Goal: Information Seeking & Learning: Learn about a topic

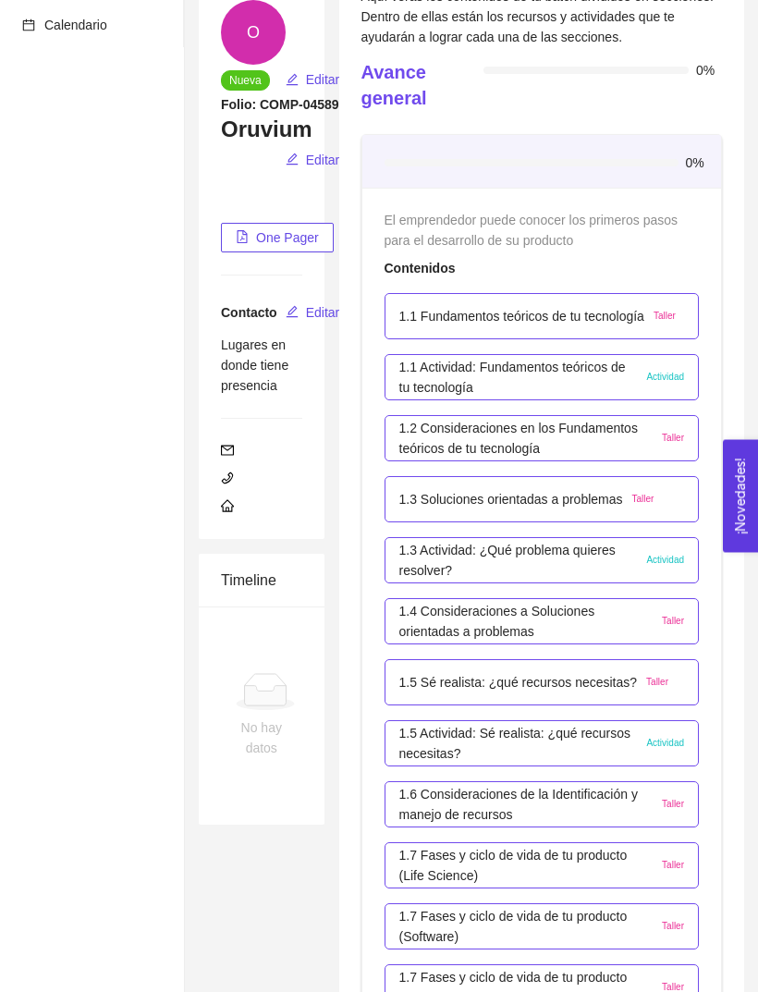
scroll to position [190, 0]
click at [676, 372] on span "Actividad" at bounding box center [665, 377] width 38 height 15
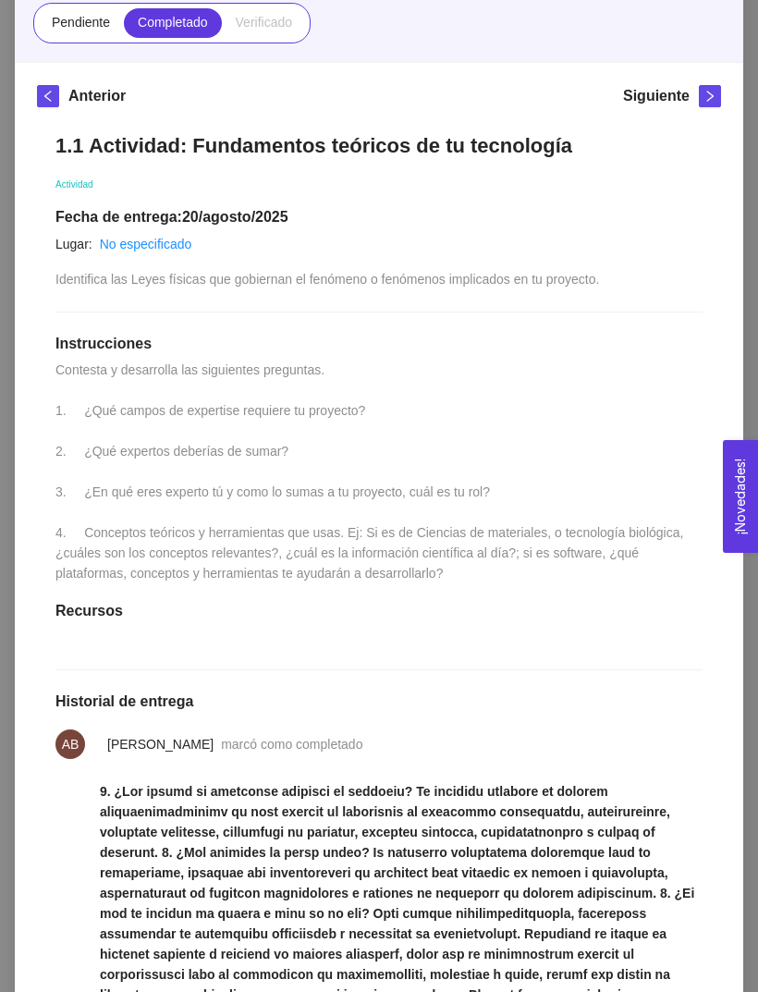
scroll to position [176, 0]
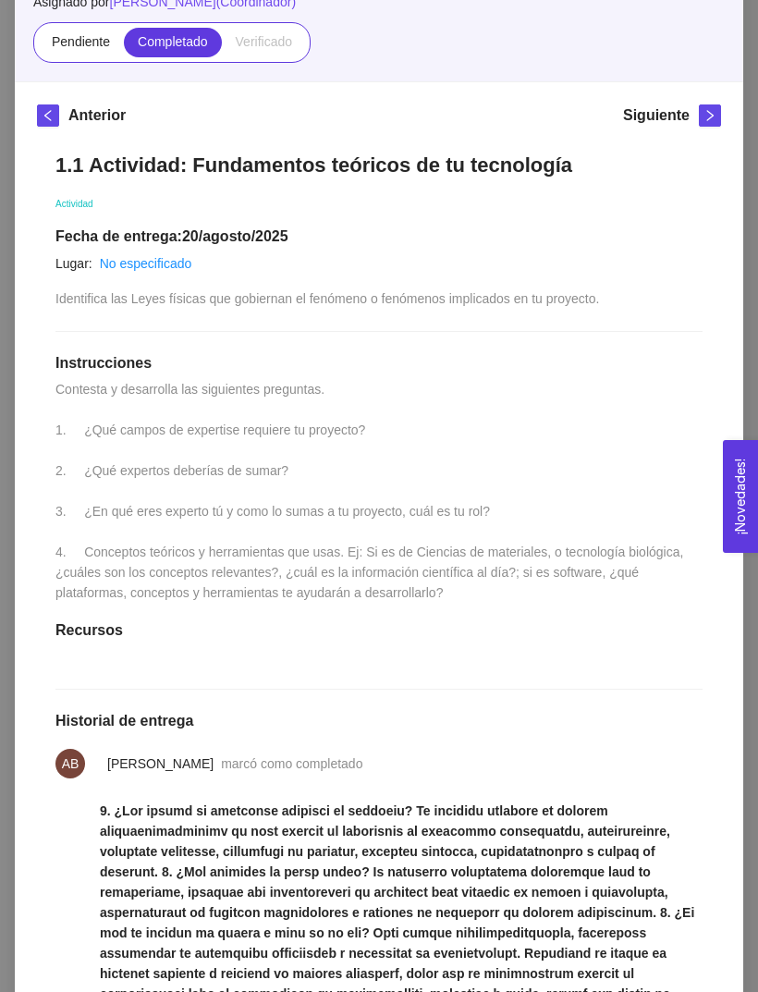
click at [713, 116] on icon "right" at bounding box center [710, 115] width 6 height 11
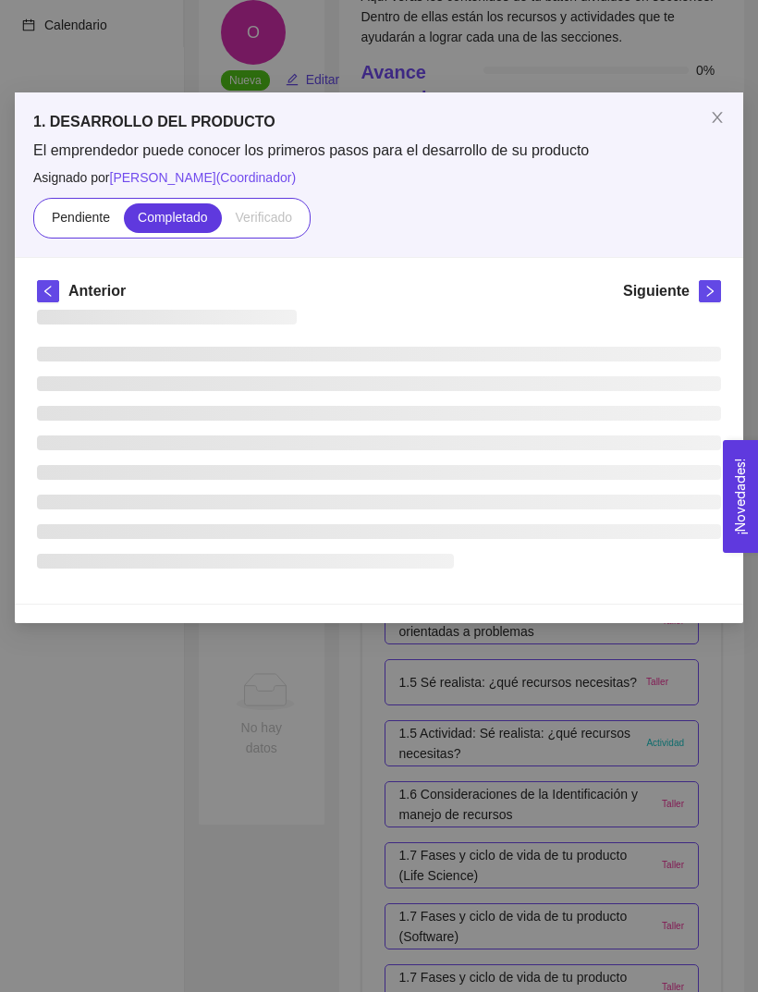
scroll to position [0, 0]
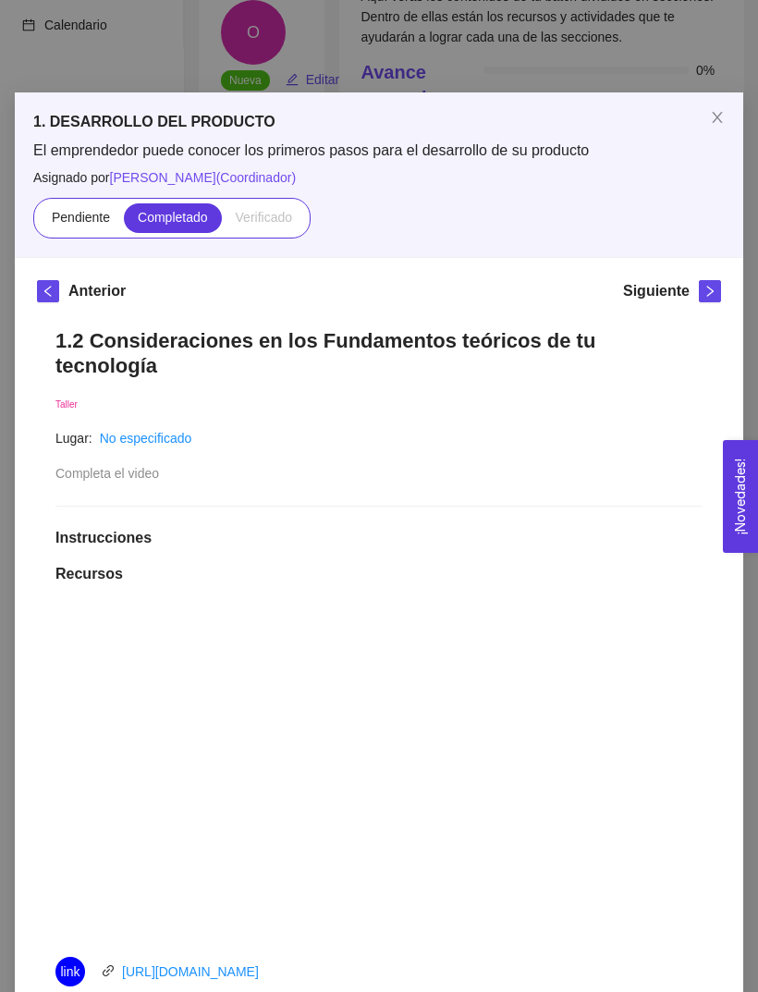
click at [712, 294] on icon "right" at bounding box center [709, 291] width 13 height 13
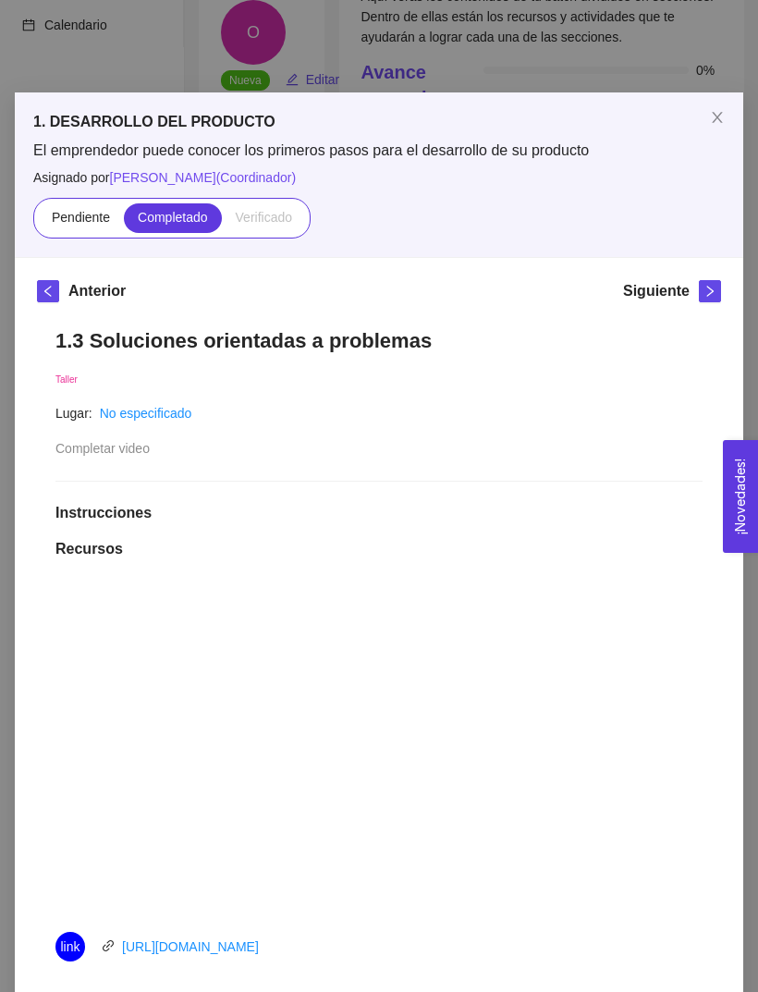
click at [716, 288] on span "right" at bounding box center [710, 291] width 20 height 13
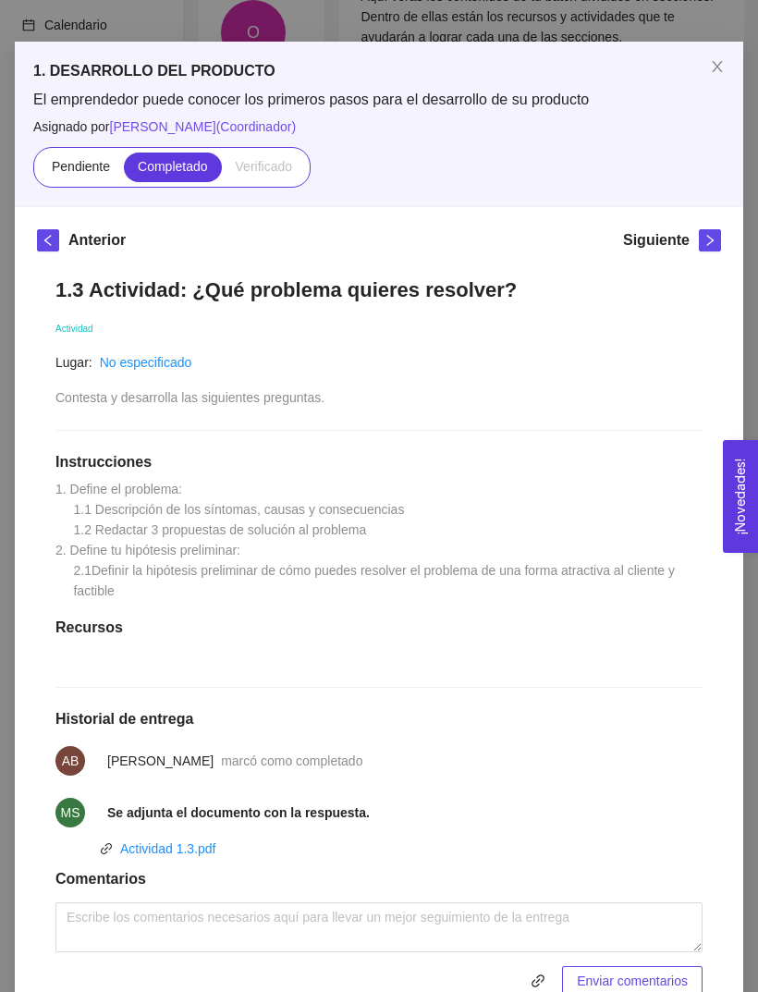
scroll to position [44, 0]
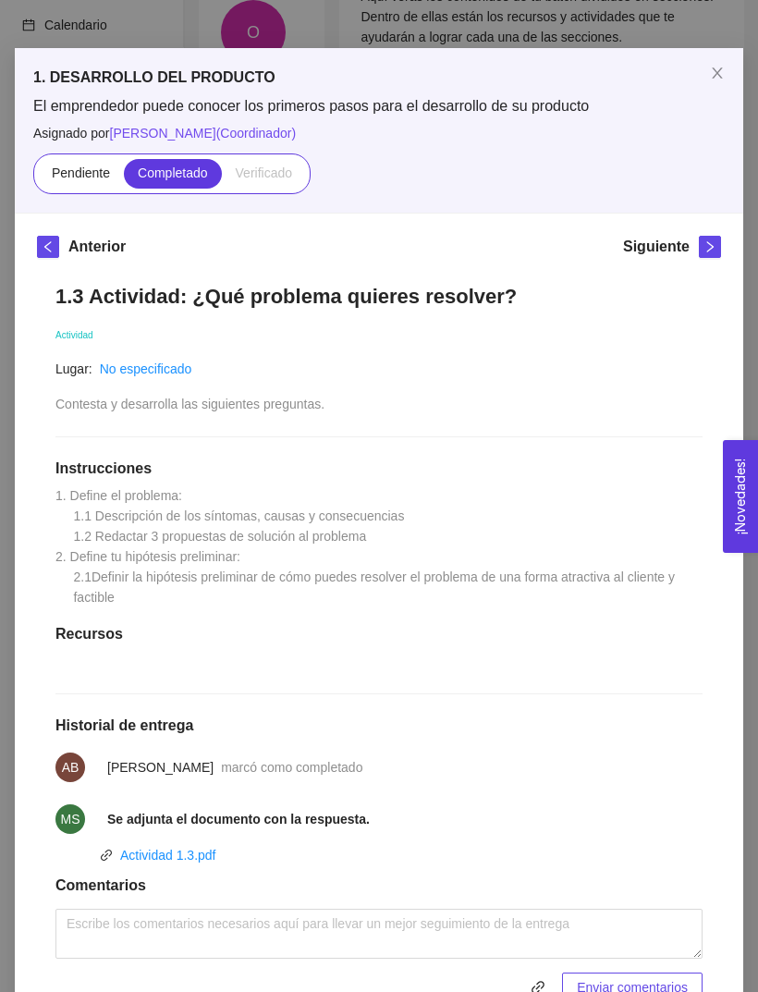
click at [712, 250] on icon "right" at bounding box center [709, 246] width 13 height 13
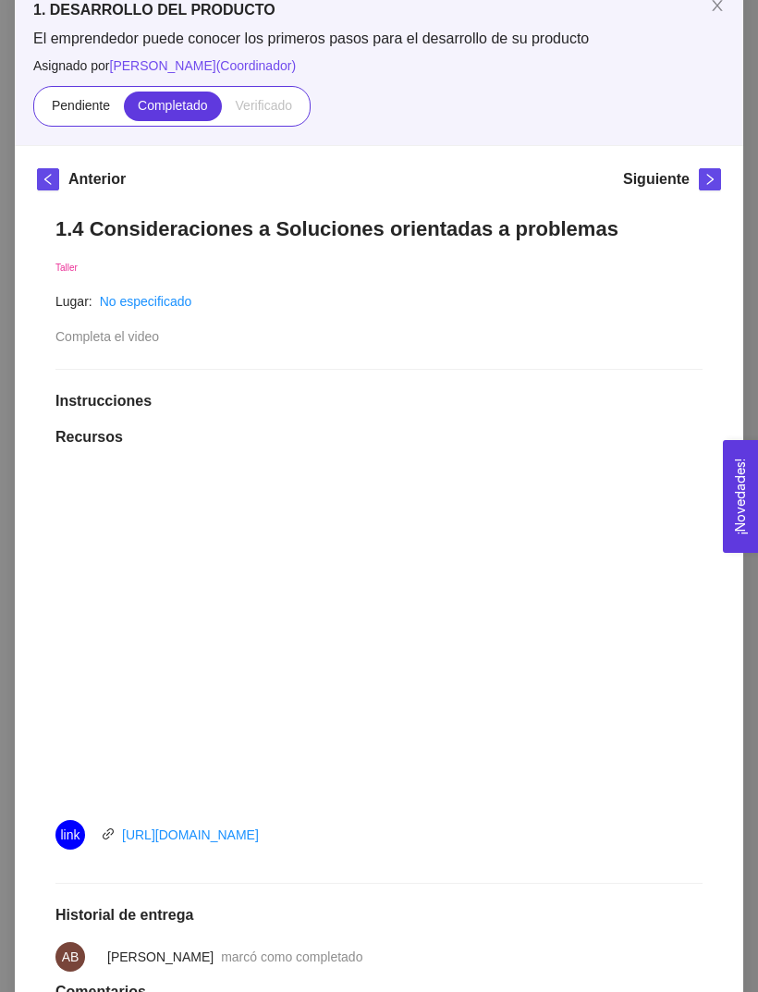
scroll to position [116, 0]
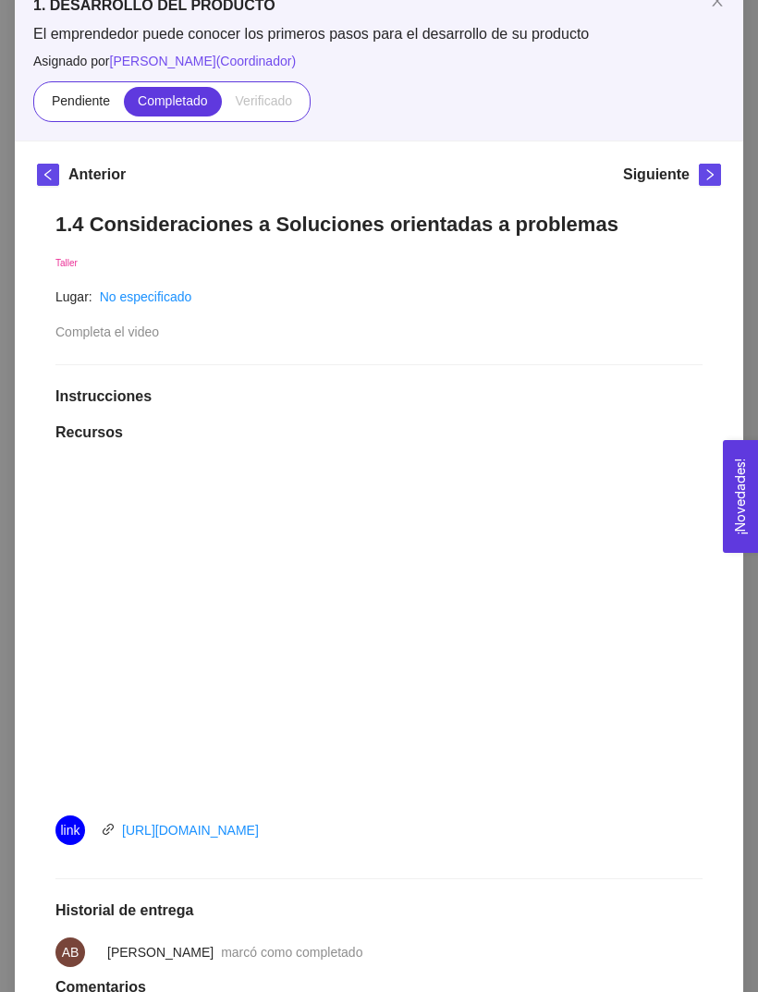
click at [705, 185] on button "button" at bounding box center [710, 175] width 22 height 22
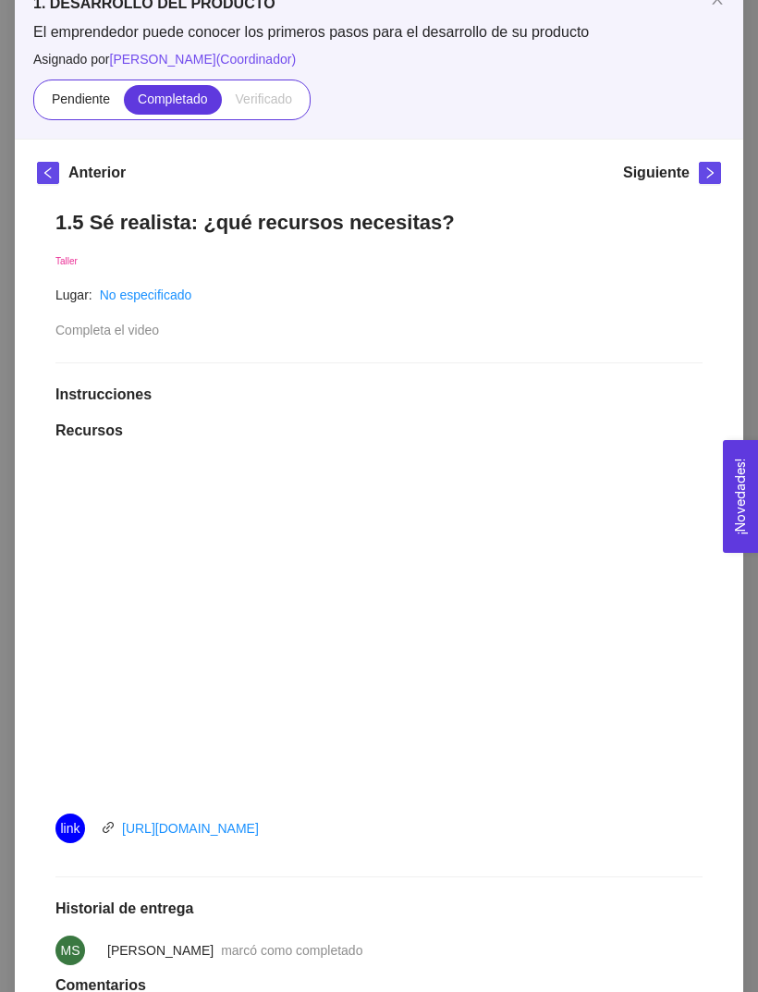
scroll to position [119, 0]
click at [702, 180] on button "button" at bounding box center [710, 172] width 22 height 22
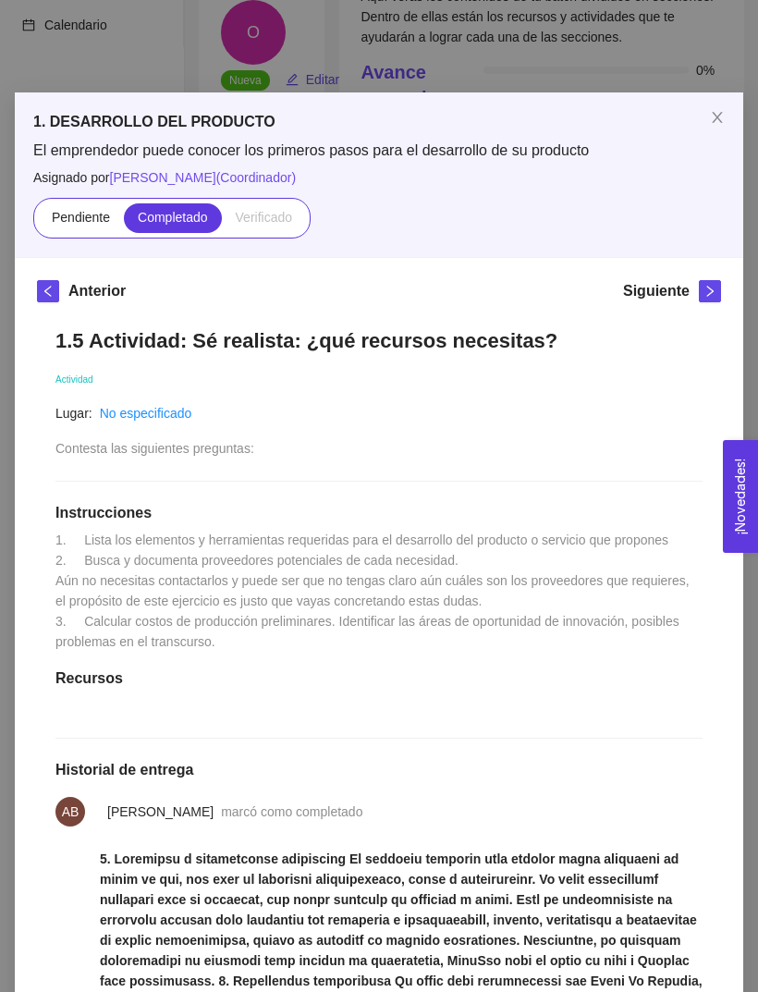
scroll to position [0, 0]
click at [699, 299] on button "button" at bounding box center [710, 291] width 22 height 22
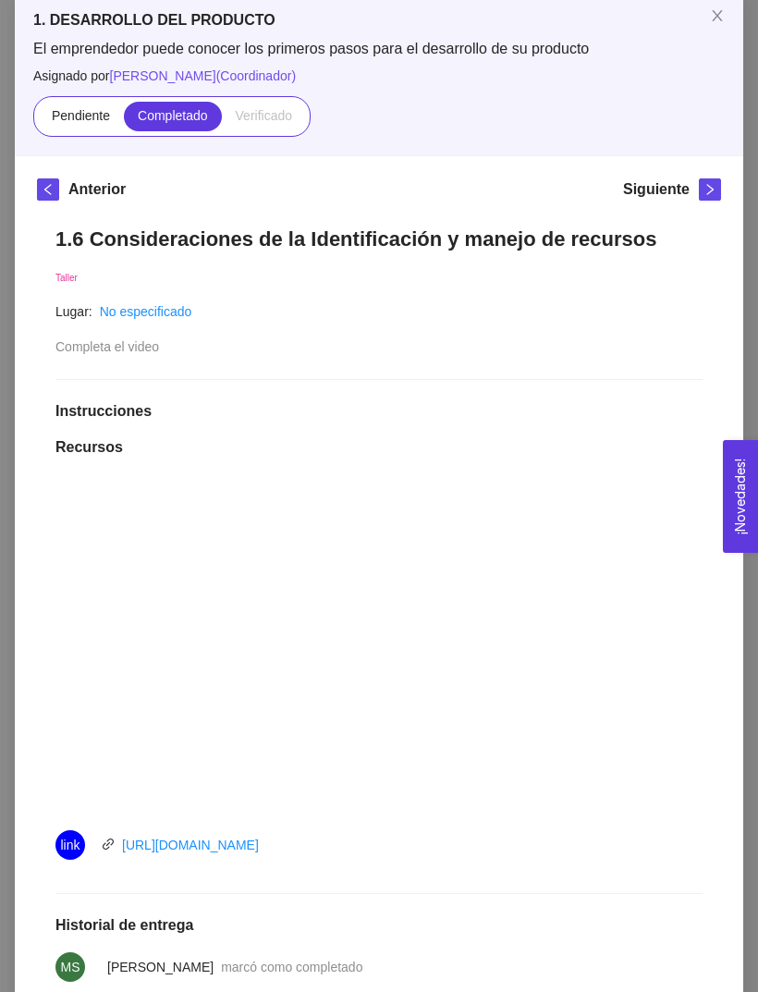
scroll to position [92, 0]
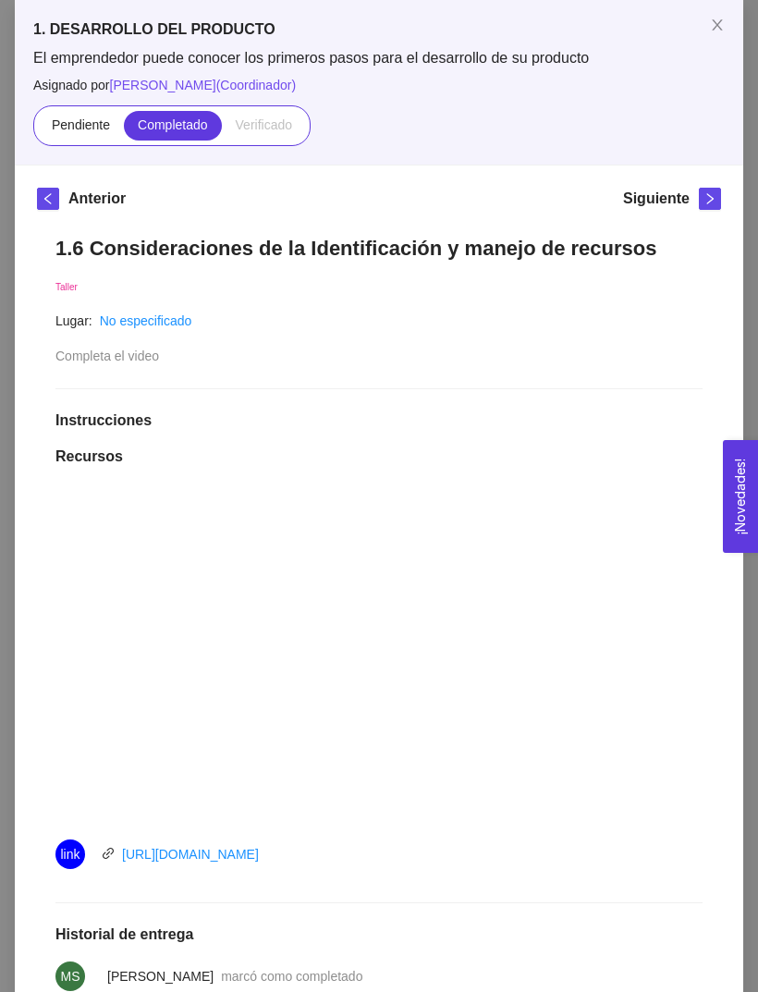
click at [705, 205] on button "button" at bounding box center [710, 199] width 22 height 22
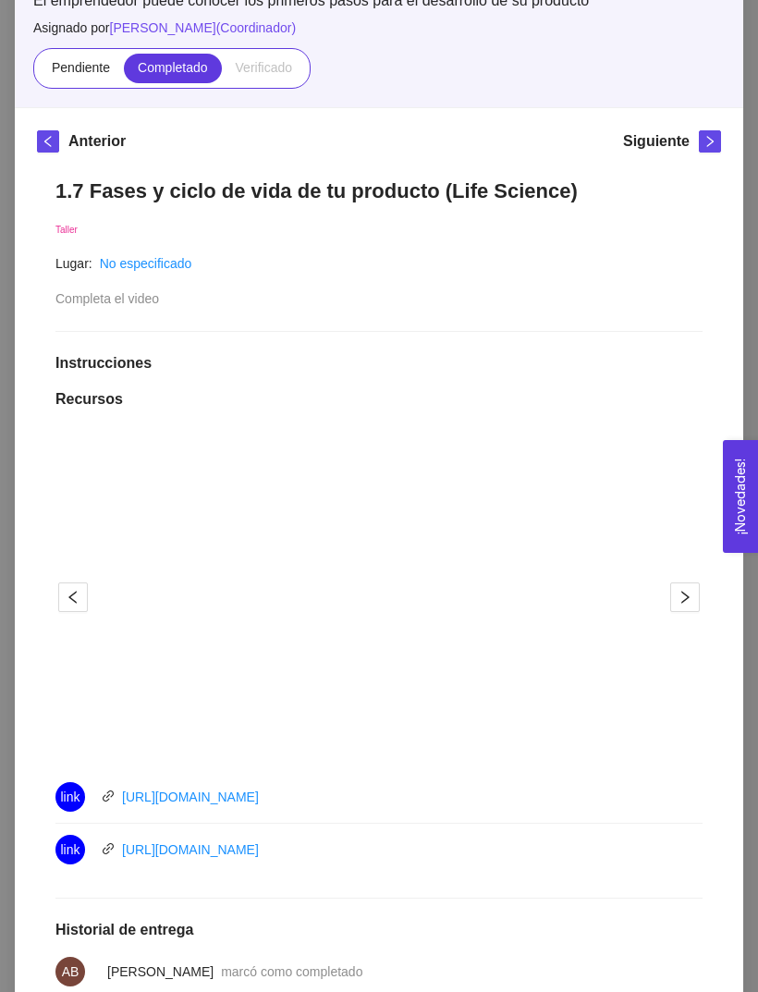
scroll to position [153, 0]
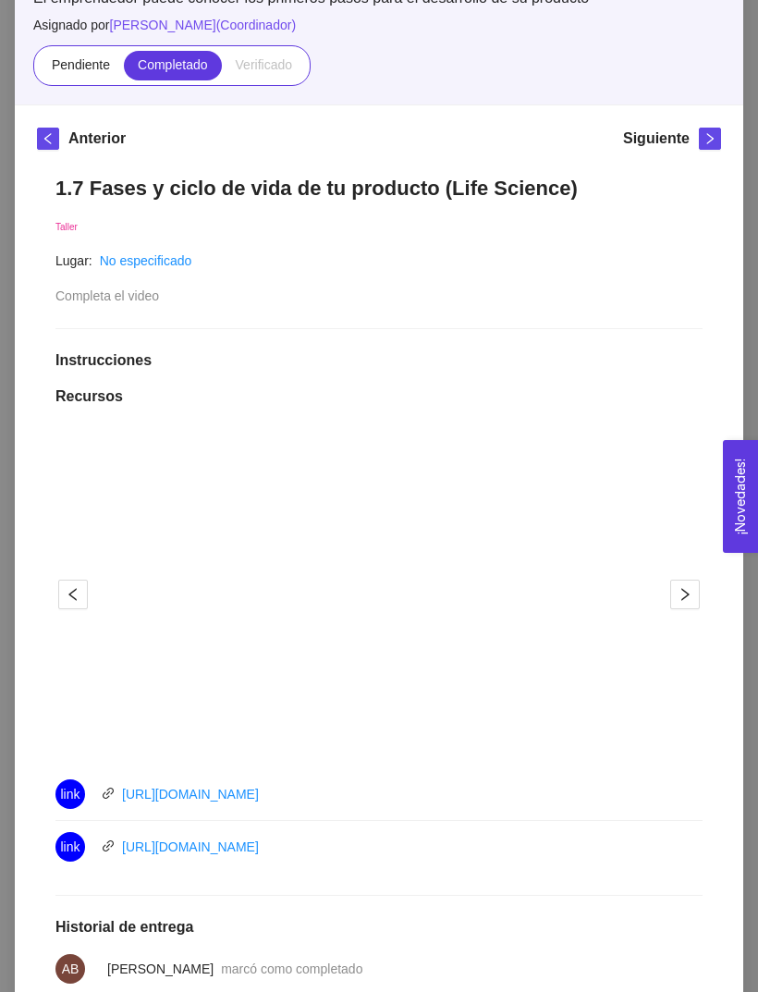
click at [710, 136] on icon "right" at bounding box center [710, 138] width 6 height 11
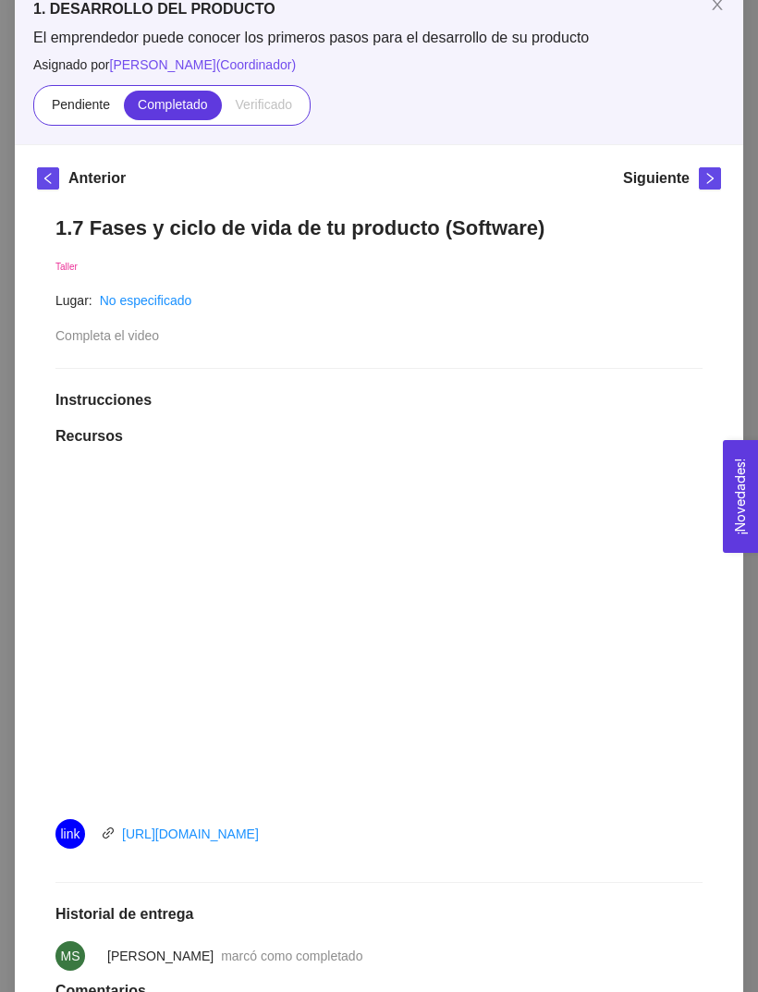
scroll to position [110, 0]
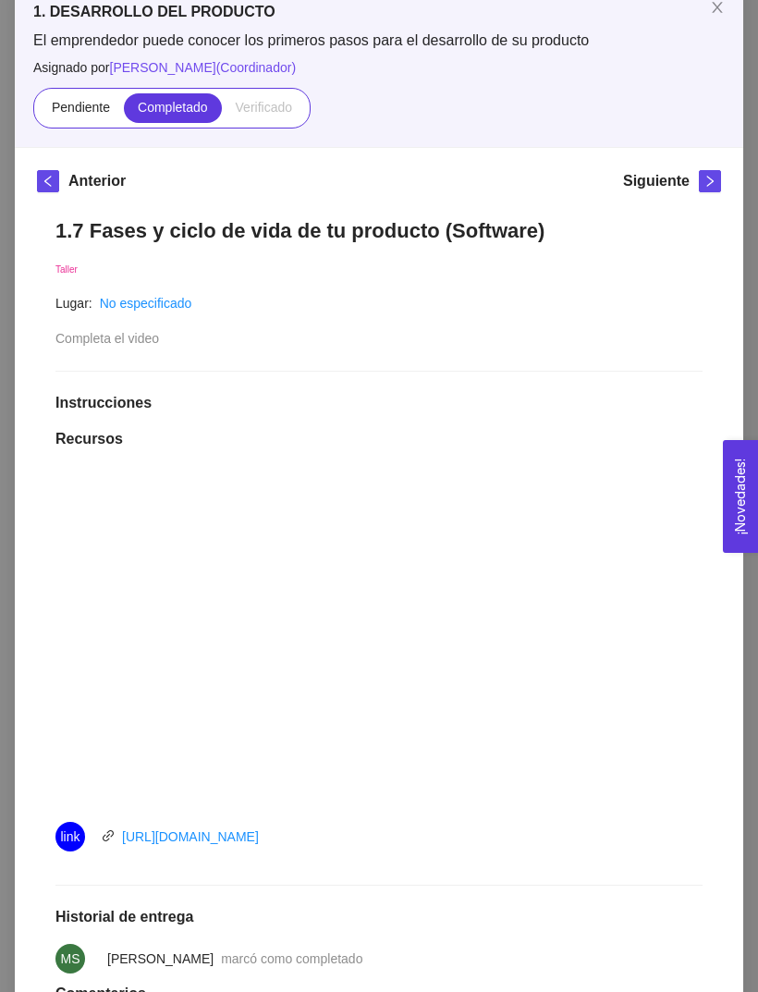
click at [707, 187] on icon "right" at bounding box center [709, 181] width 13 height 13
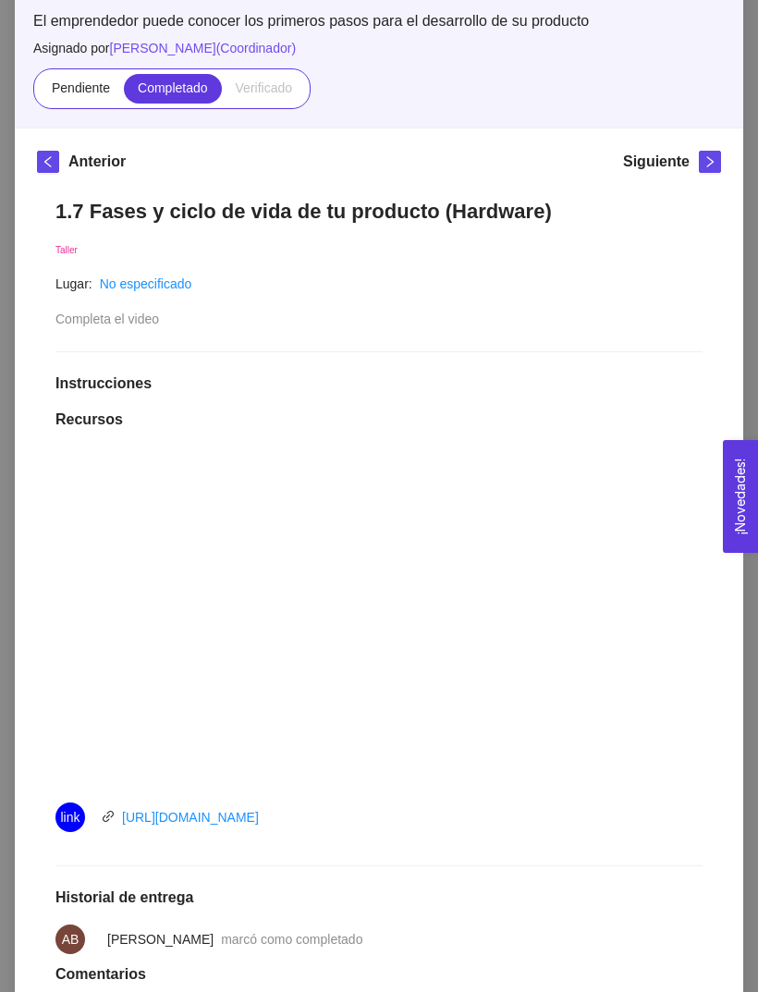
scroll to position [119, 0]
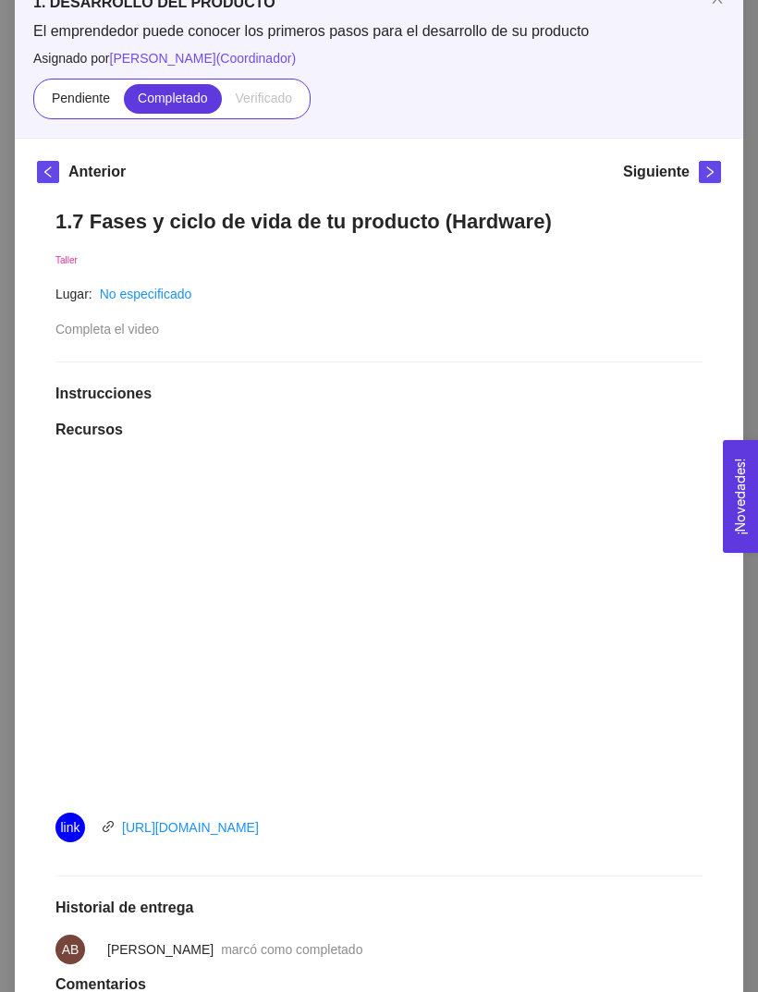
click at [700, 182] on button "button" at bounding box center [710, 172] width 22 height 22
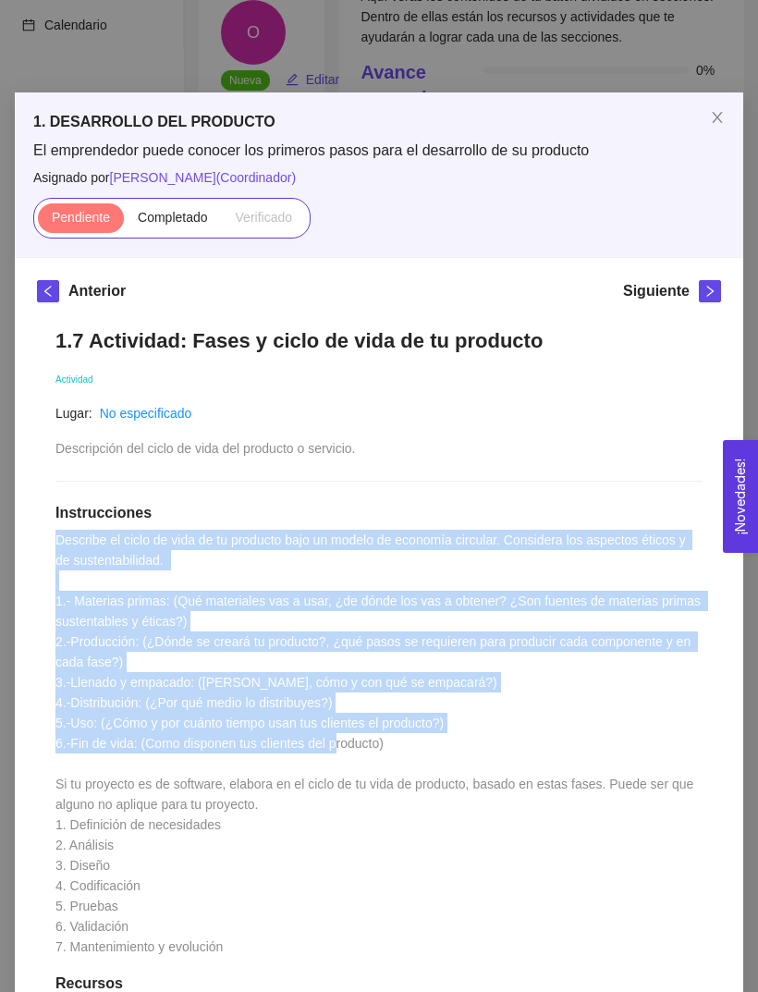
scroll to position [0, 0]
click at [57, 300] on button "button" at bounding box center [48, 291] width 22 height 22
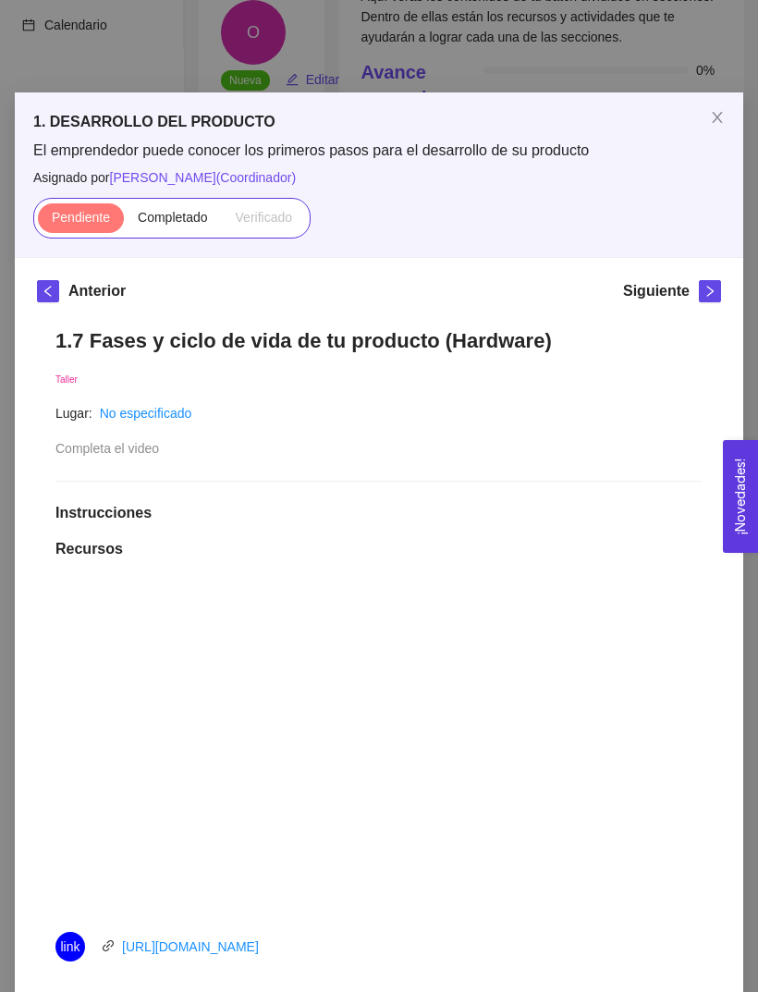
click at [721, 118] on icon "close" at bounding box center [717, 117] width 15 height 15
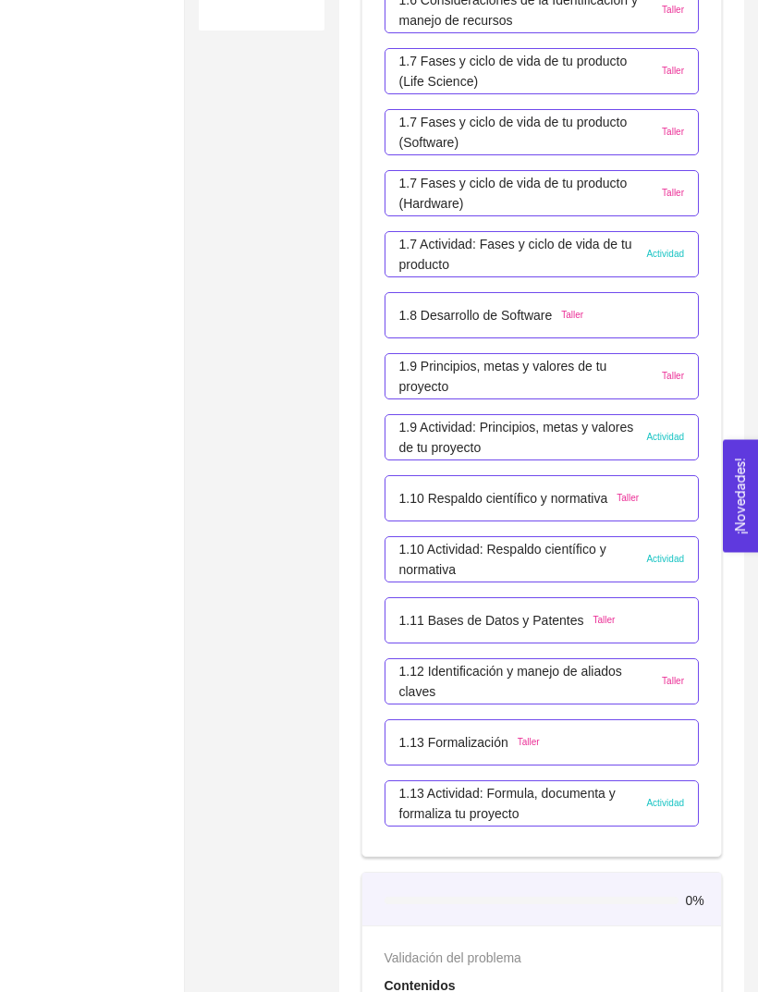
scroll to position [993, 0]
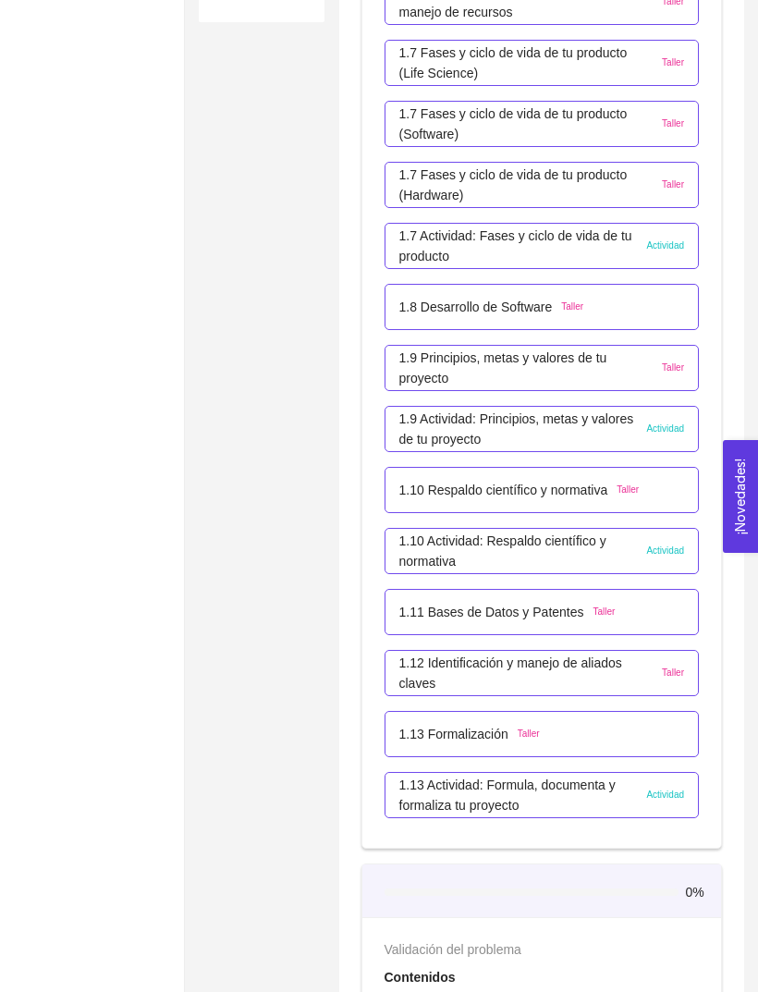
click at [621, 779] on p "1.13 Actividad: Formula, documenta y formaliza tu proyecto" at bounding box center [518, 795] width 238 height 41
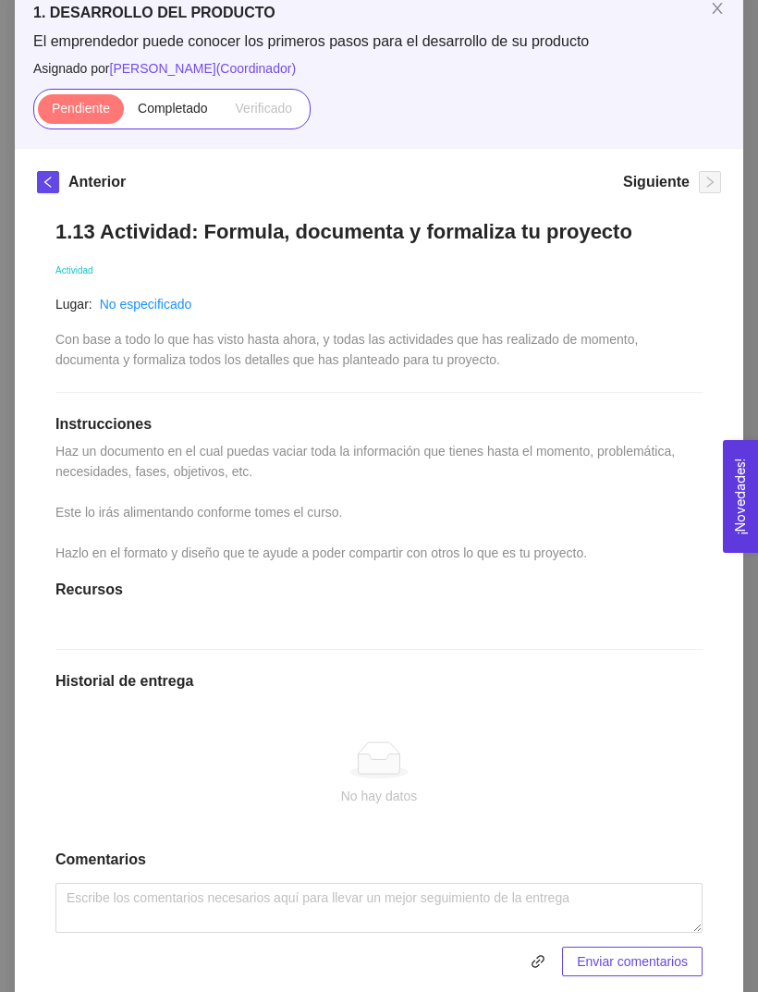
click at [717, 25] on span "Close" at bounding box center [717, 9] width 52 height 52
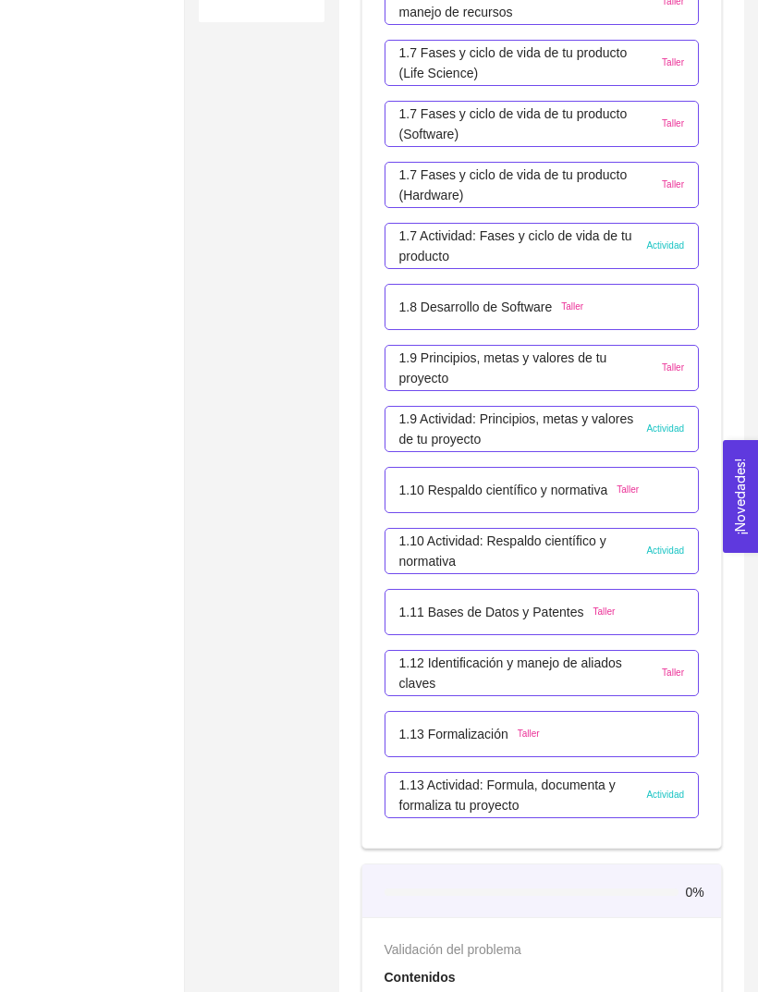
scroll to position [21, 0]
click at [649, 739] on div "1.13 Formalización Taller" at bounding box center [542, 734] width 286 height 20
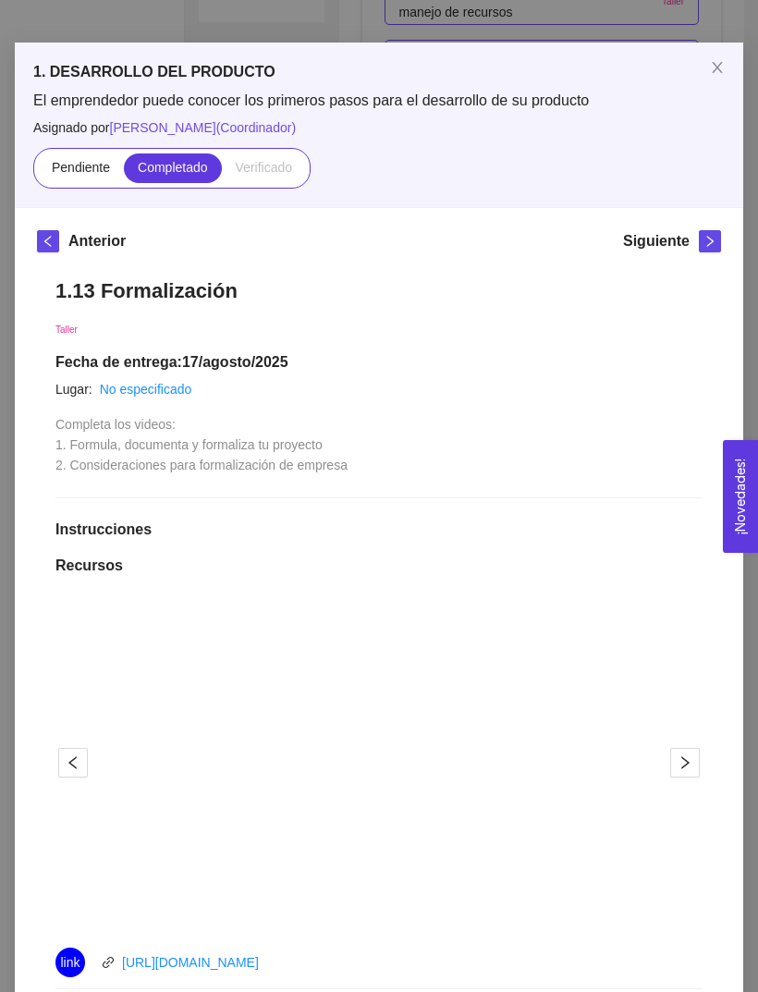
scroll to position [41, 0]
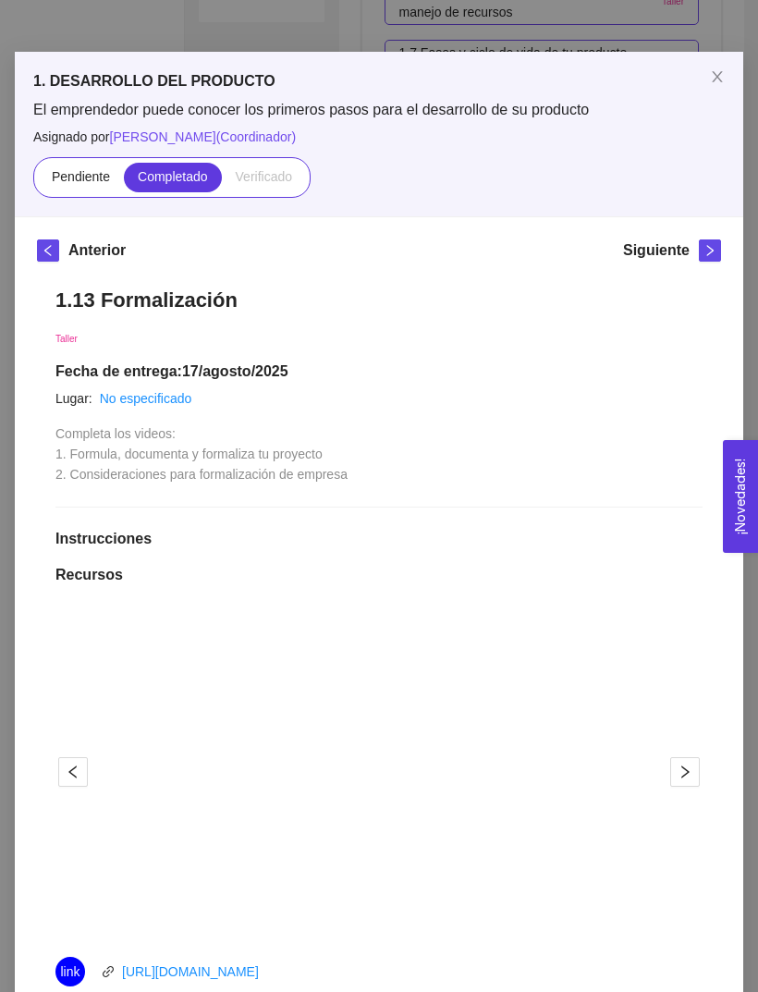
click at [717, 70] on icon "close" at bounding box center [717, 76] width 15 height 15
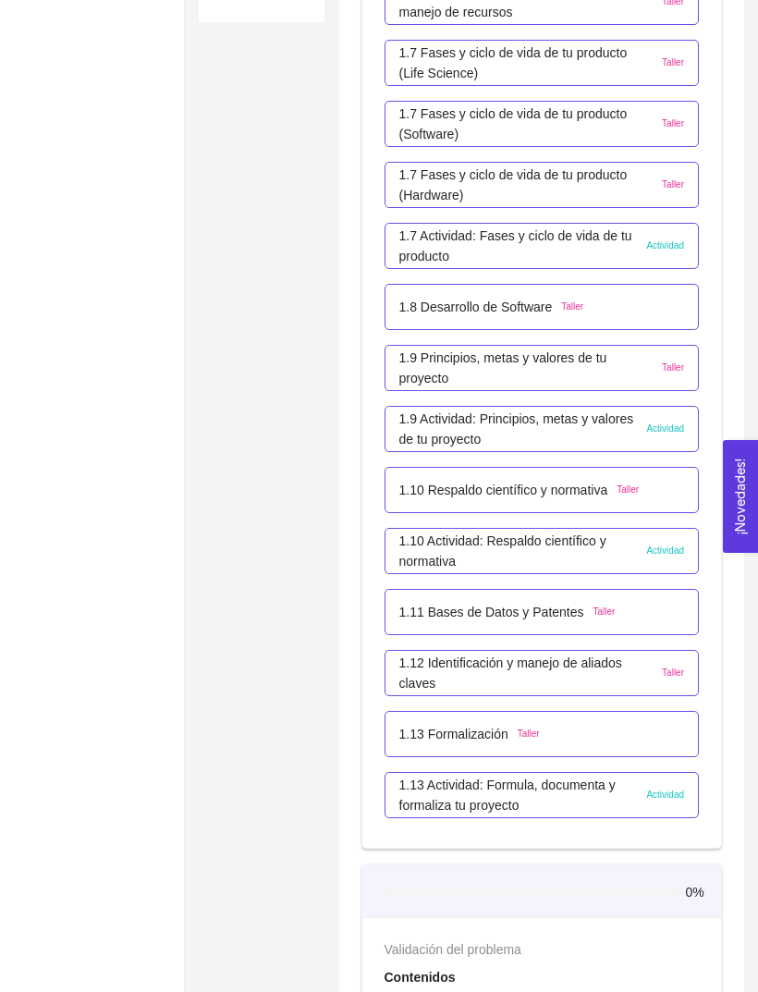
click at [664, 555] on span "Actividad" at bounding box center [665, 550] width 38 height 15
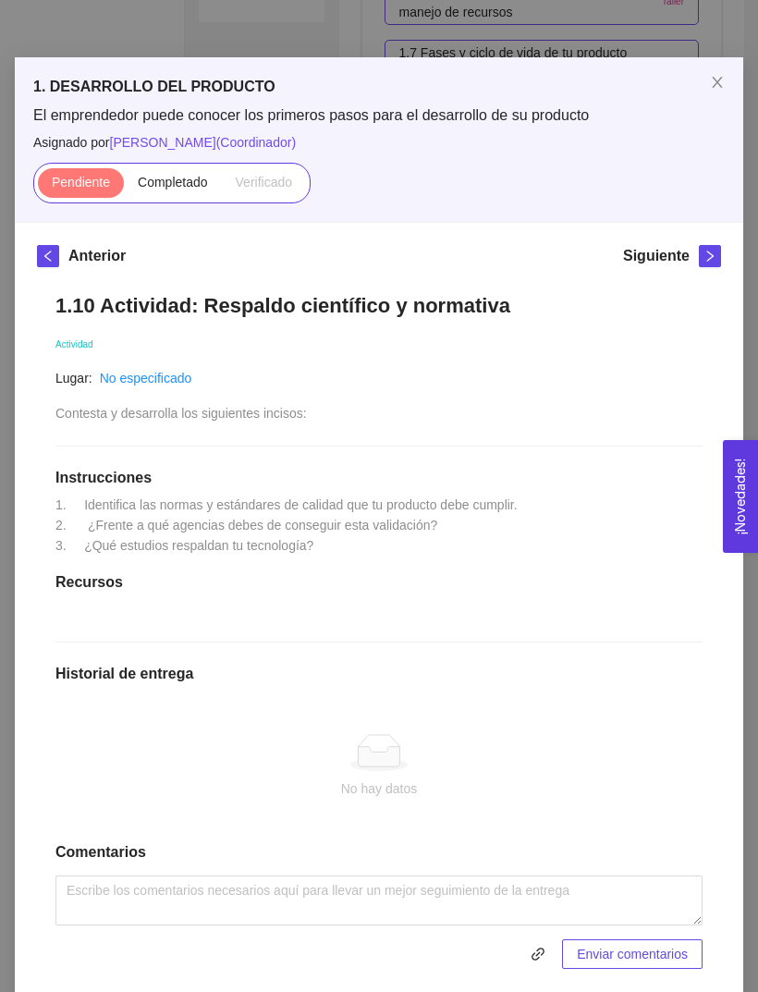
scroll to position [32, 0]
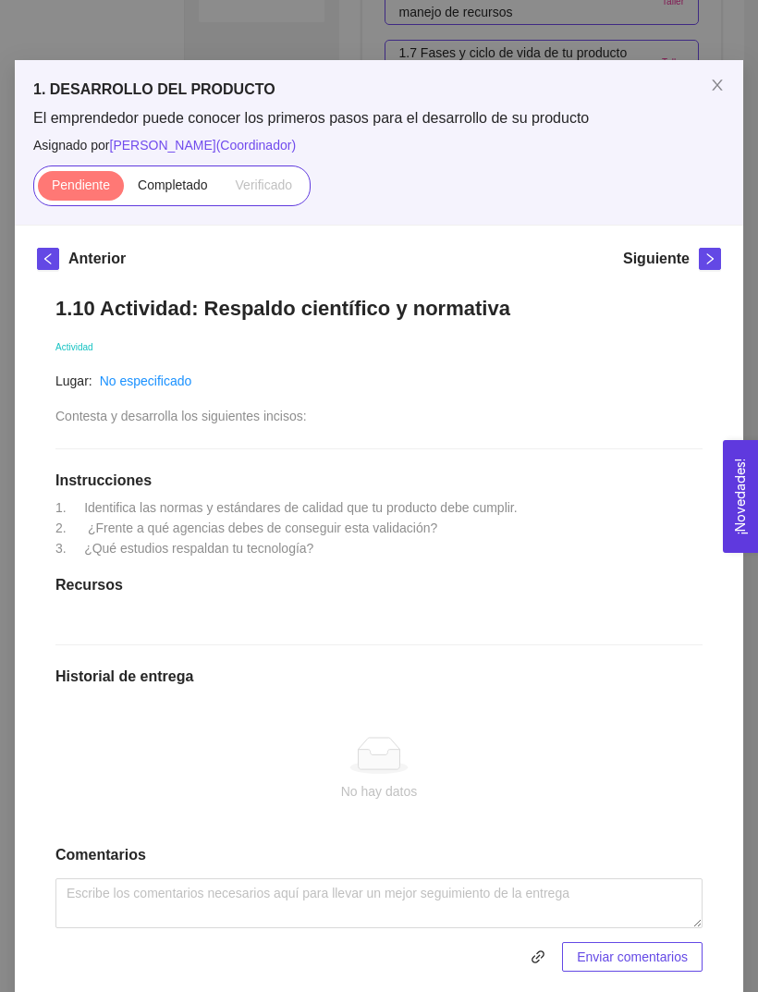
click at [705, 80] on span "Close" at bounding box center [717, 86] width 52 height 52
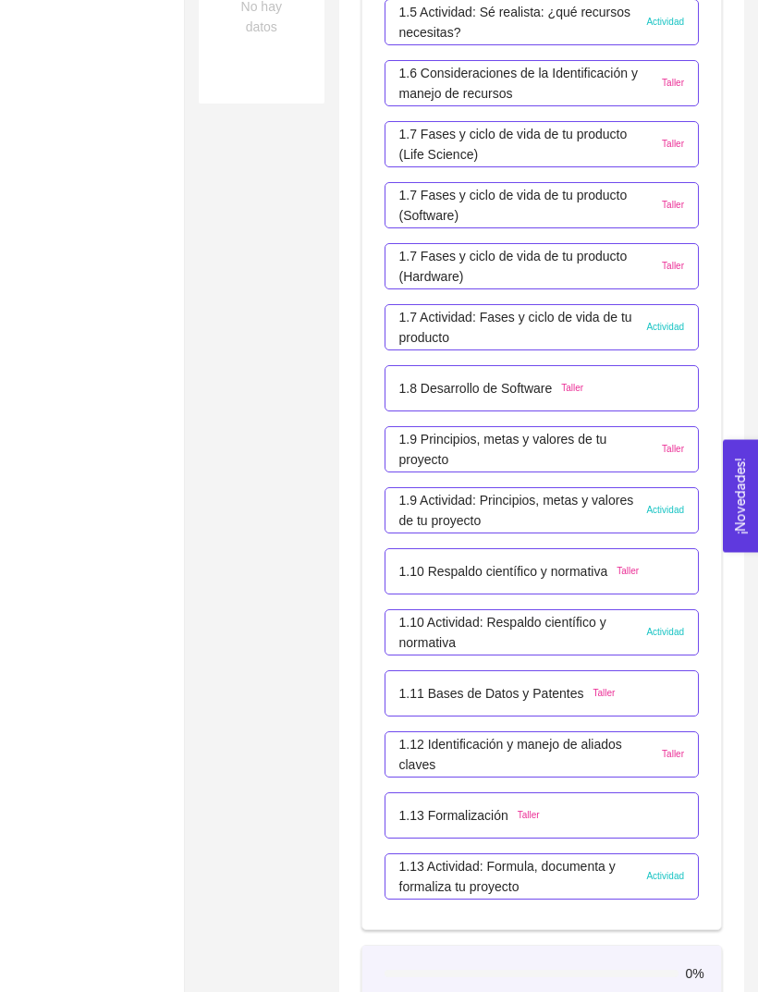
scroll to position [910, 0]
click at [662, 506] on span "Actividad" at bounding box center [665, 511] width 38 height 15
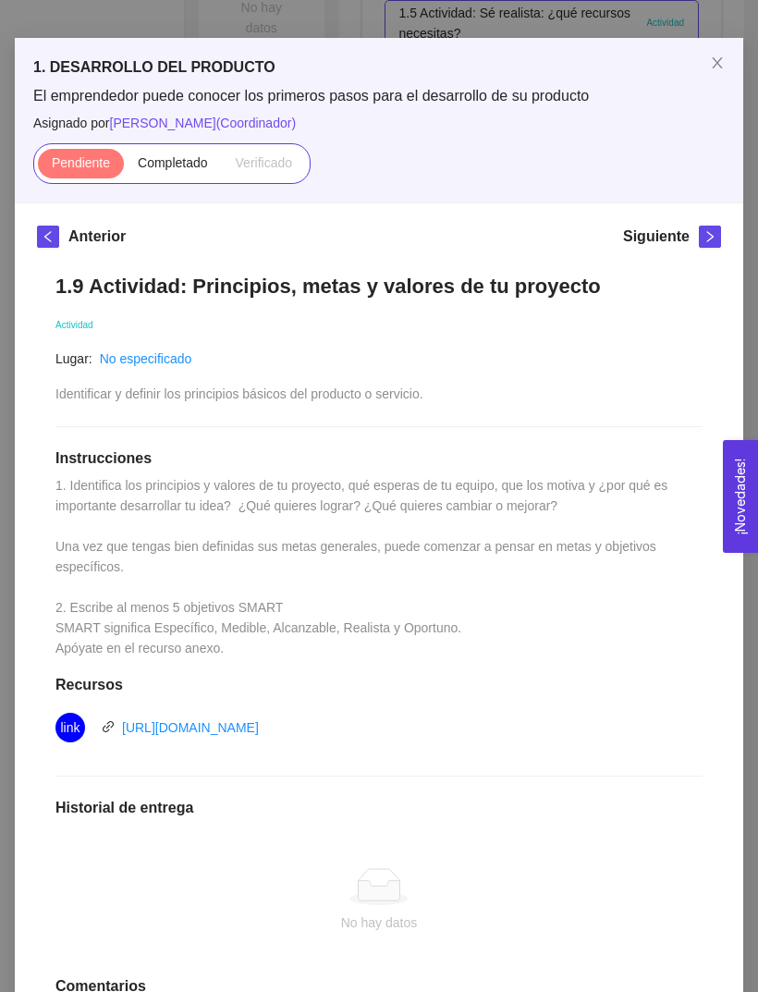
scroll to position [55, 0]
click at [713, 67] on icon "close" at bounding box center [717, 62] width 15 height 15
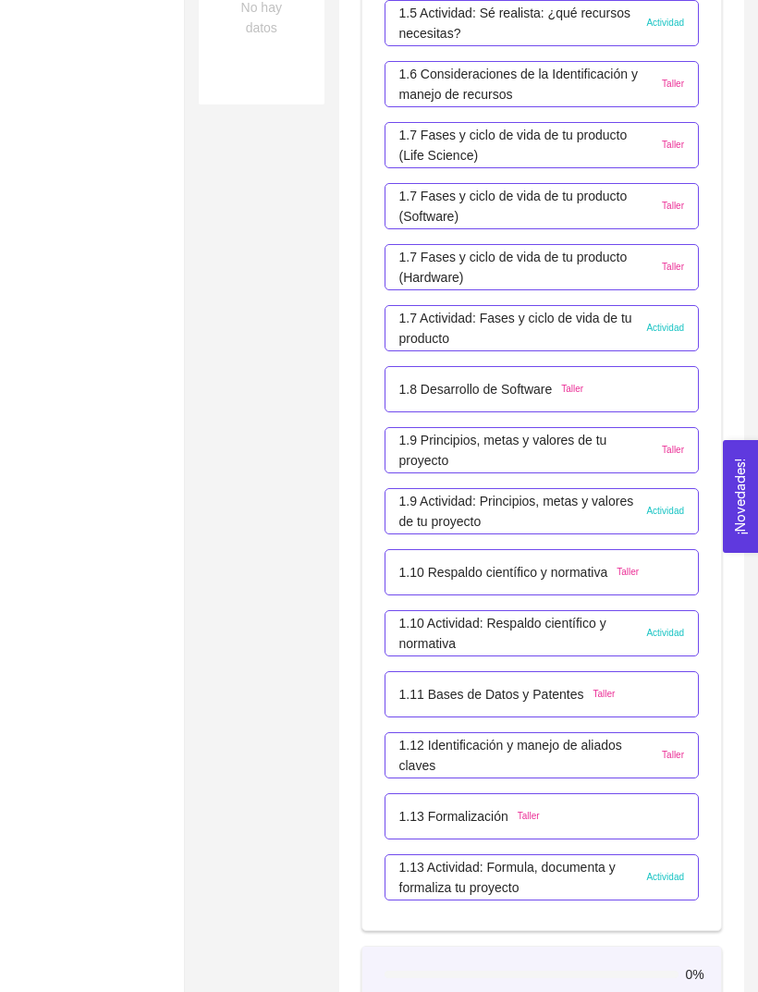
click at [664, 580] on div "1.10 Respaldo científico y normativa Taller" at bounding box center [542, 572] width 286 height 20
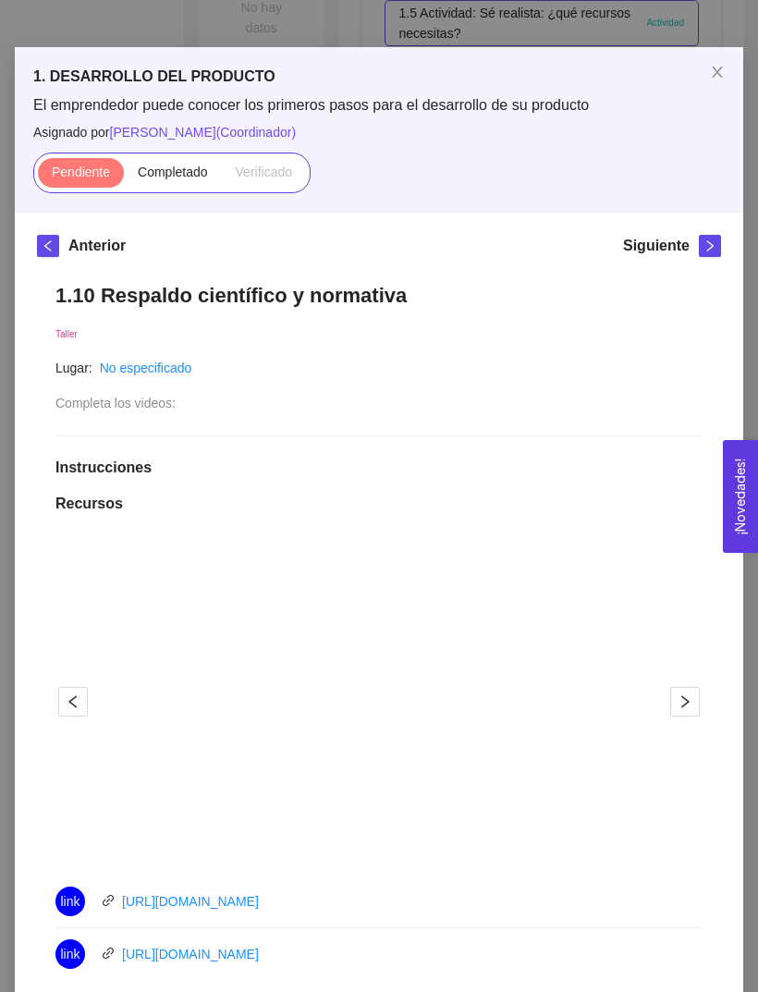
scroll to position [51, 0]
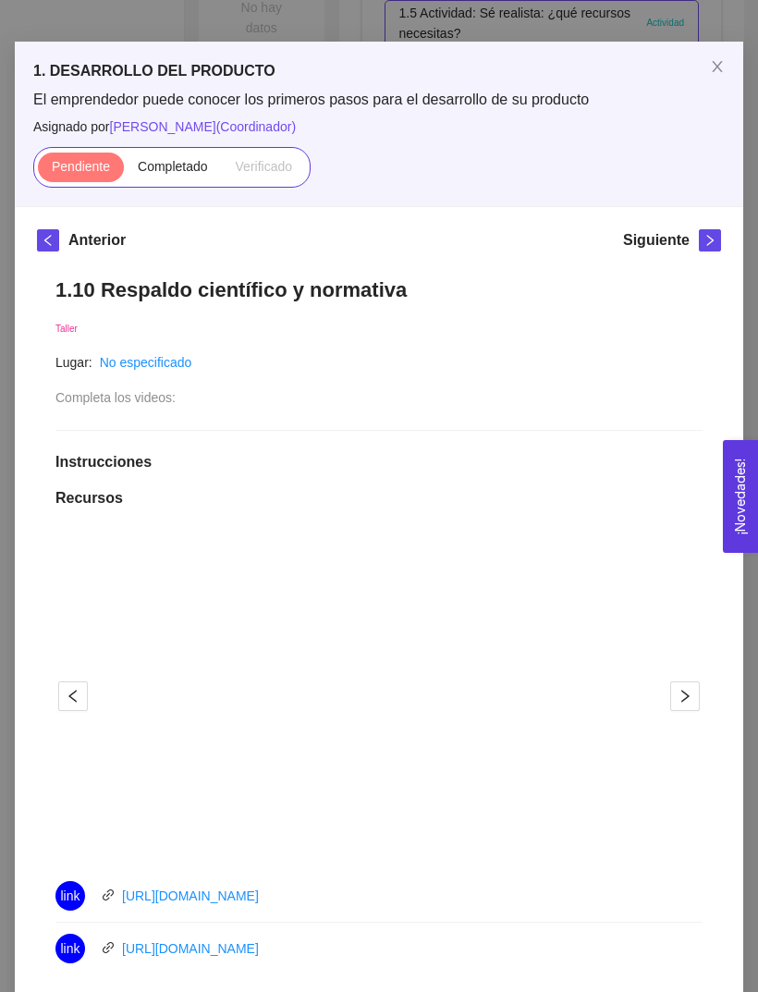
click at [724, 67] on icon "close" at bounding box center [717, 66] width 15 height 15
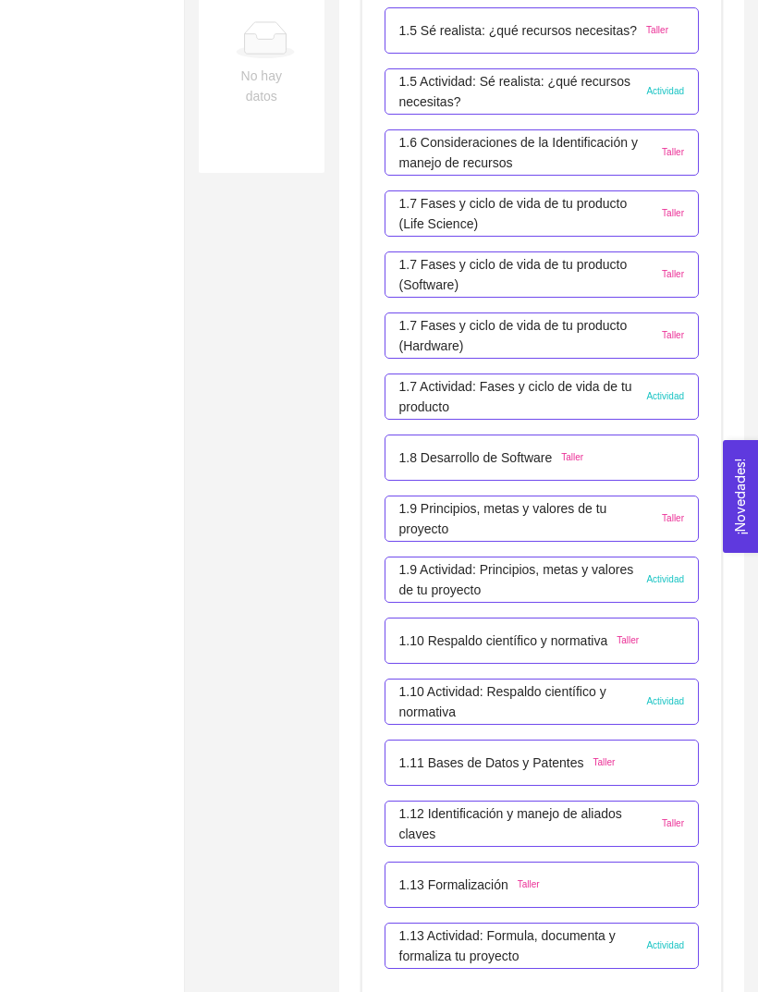
scroll to position [841, 0]
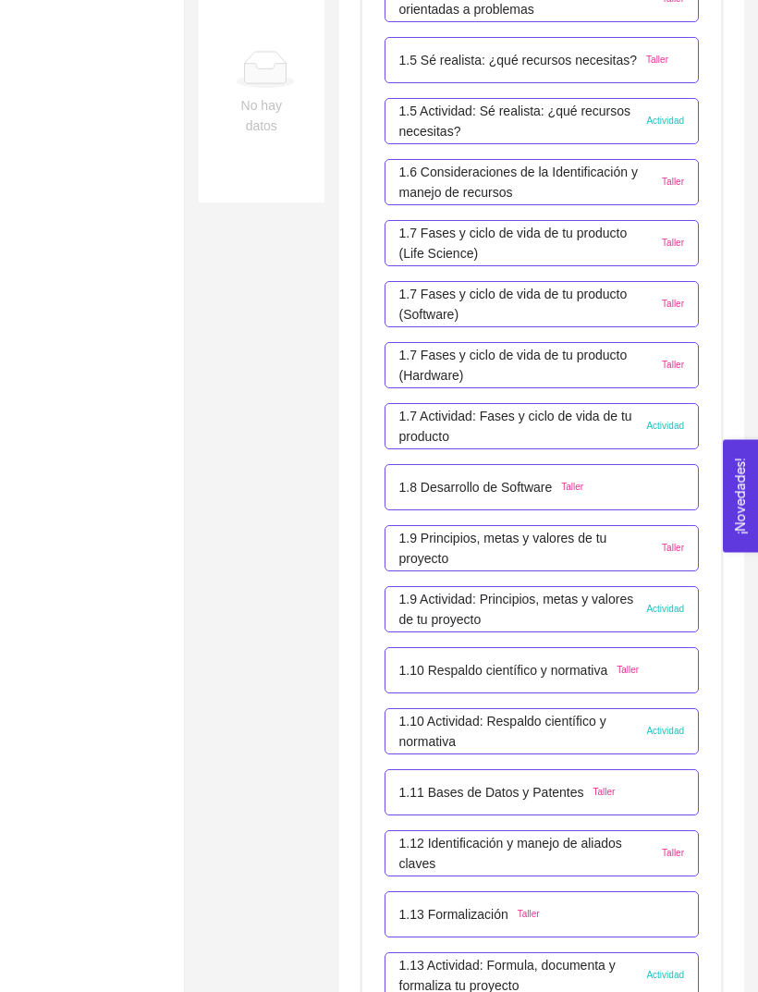
click at [663, 491] on div "1.8 Desarrollo de Software Taller" at bounding box center [542, 488] width 286 height 20
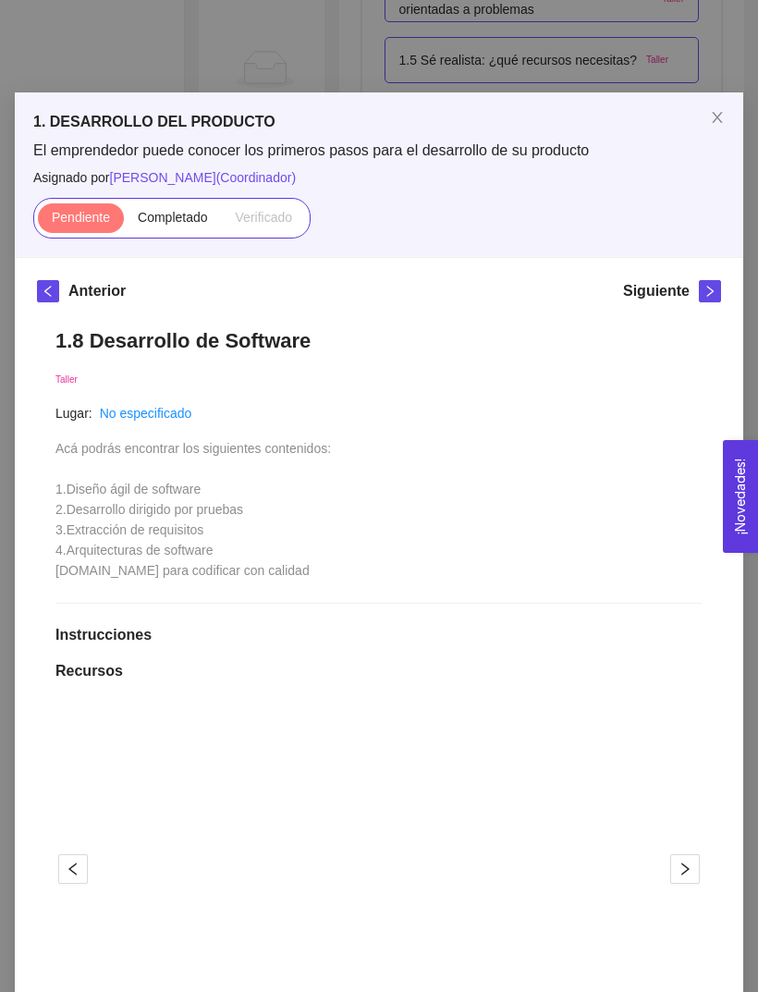
click at [726, 108] on span "Close" at bounding box center [717, 118] width 52 height 52
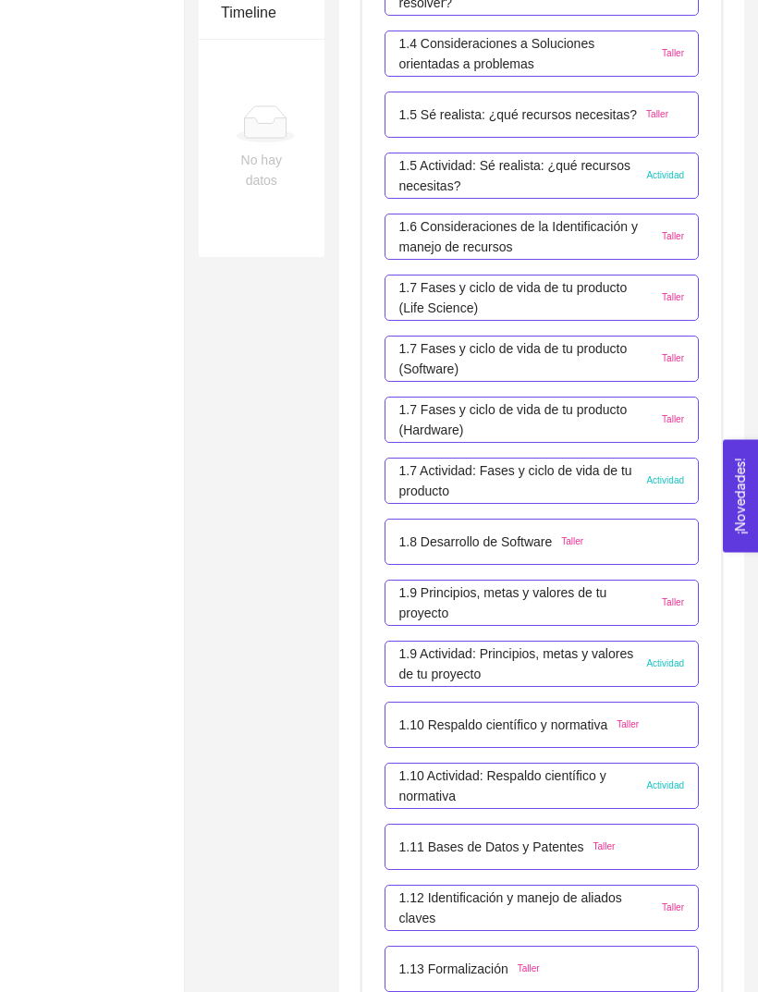
scroll to position [753, 0]
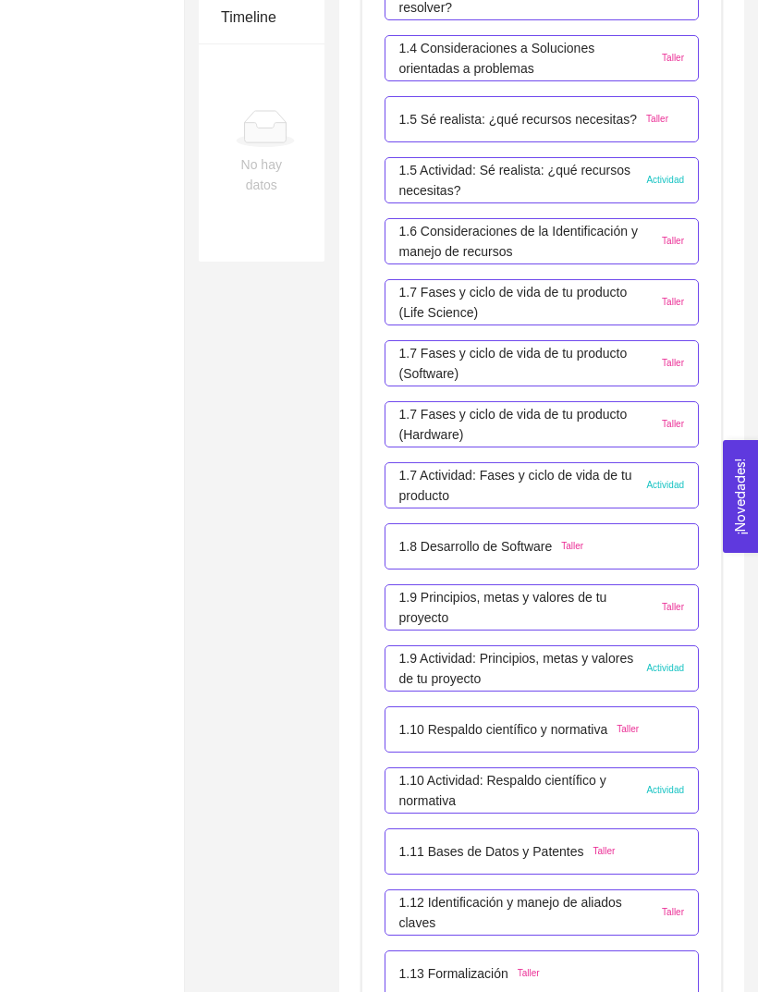
click at [651, 431] on div "1.7 Fases y ciclo de vida de tu producto (Hardware) Taller" at bounding box center [542, 424] width 286 height 41
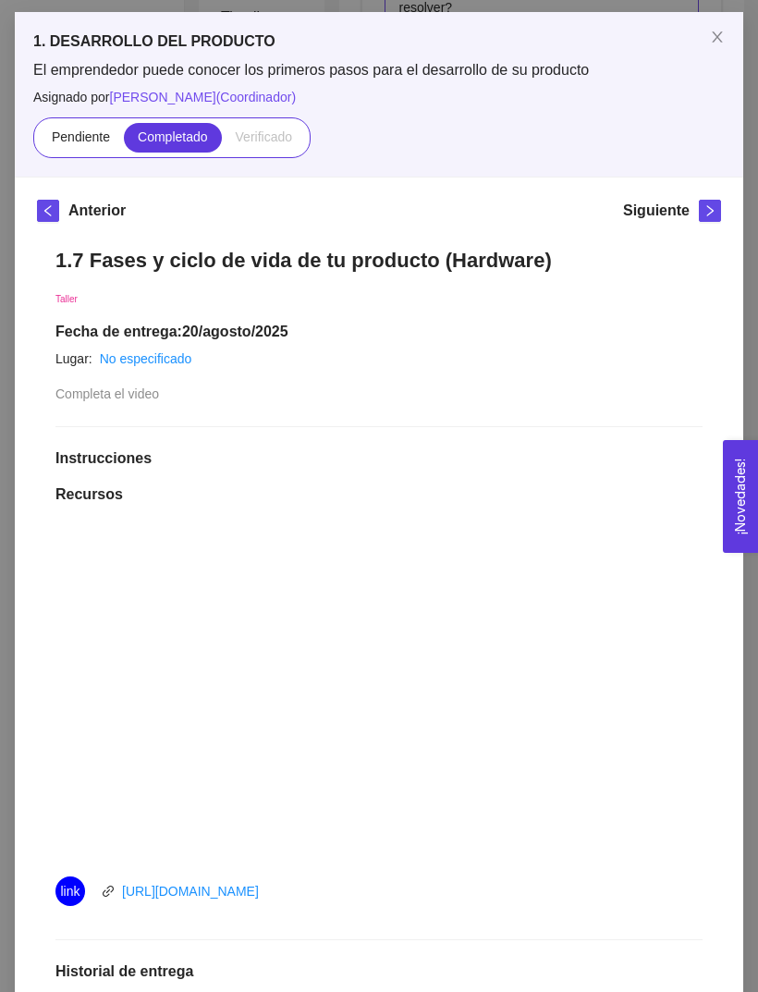
scroll to position [81, 0]
click at [714, 35] on icon "close" at bounding box center [717, 36] width 15 height 15
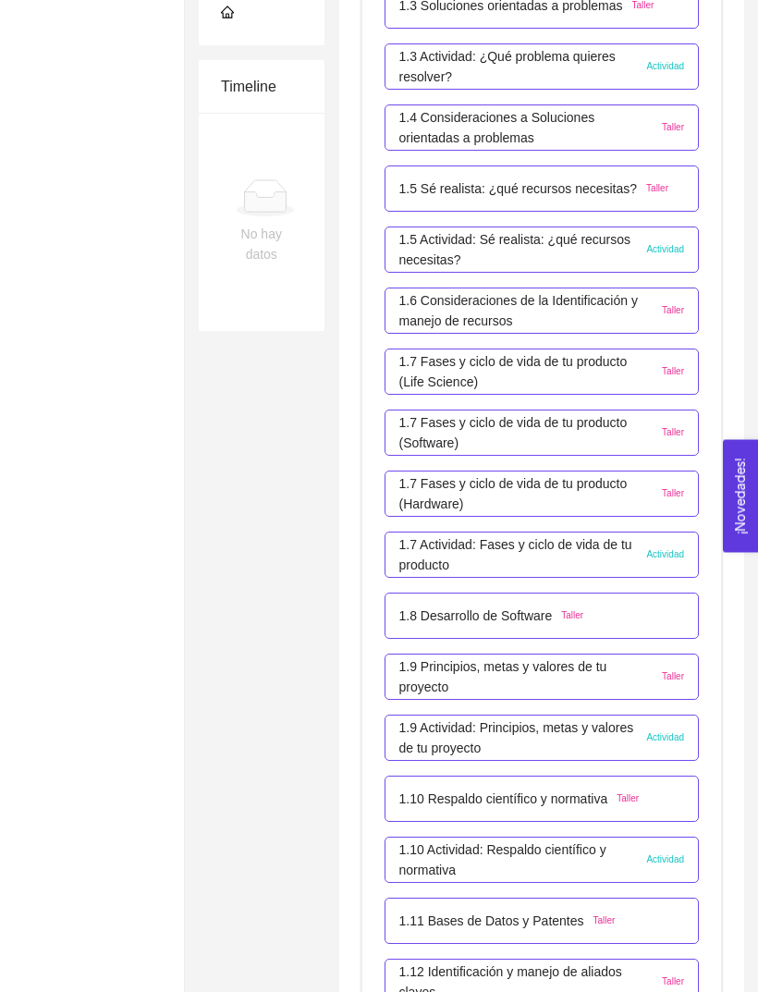
scroll to position [669, 0]
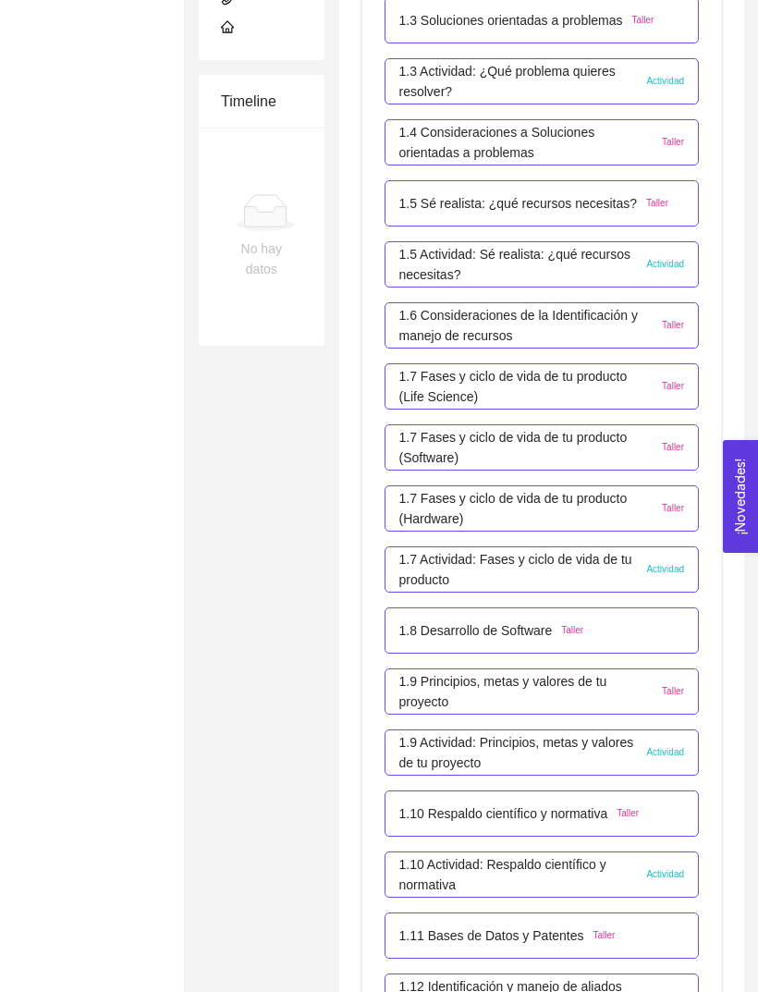
click at [629, 265] on p "1.5 Actividad: Sé realista: ¿qué recursos necesitas?" at bounding box center [518, 264] width 238 height 41
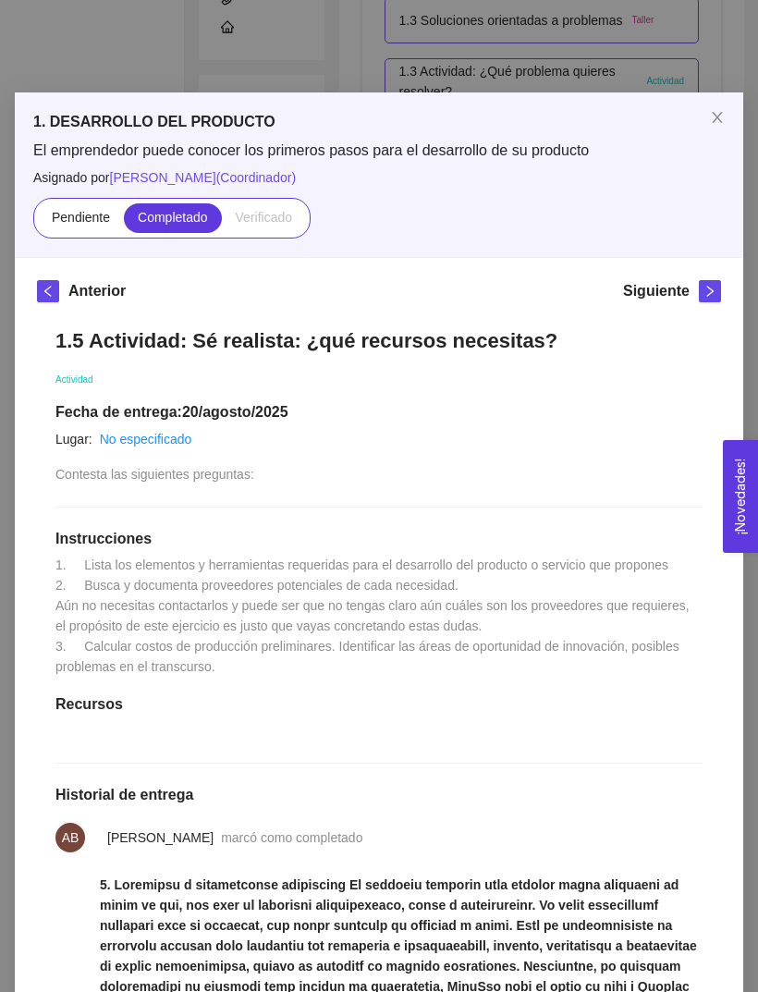
scroll to position [-1, 0]
click at [716, 122] on icon "close" at bounding box center [717, 117] width 15 height 15
